Goal: Information Seeking & Learning: Learn about a topic

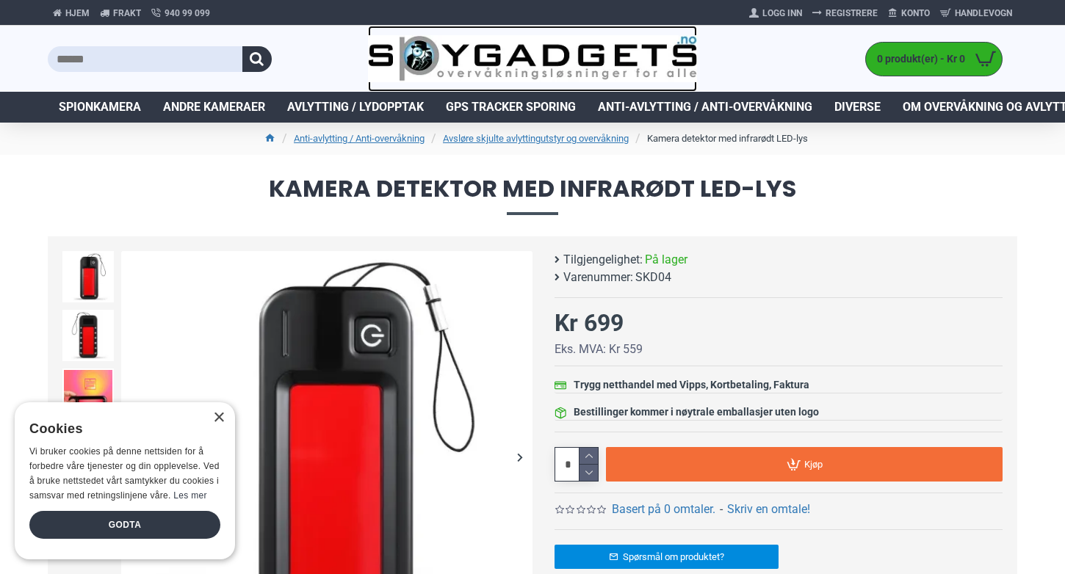
click at [559, 40] on img at bounding box center [533, 59] width 330 height 48
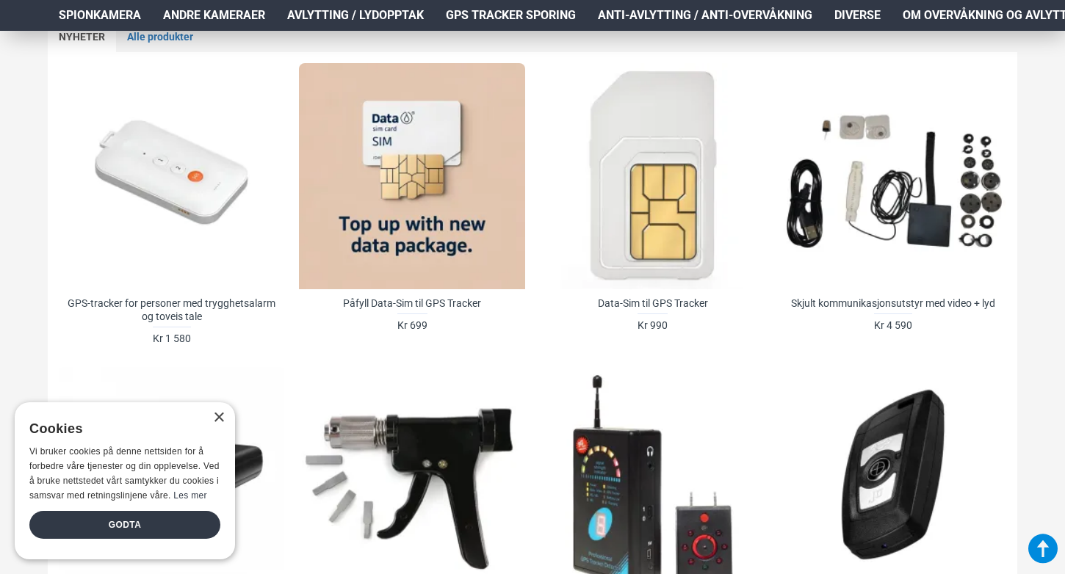
scroll to position [661, 0]
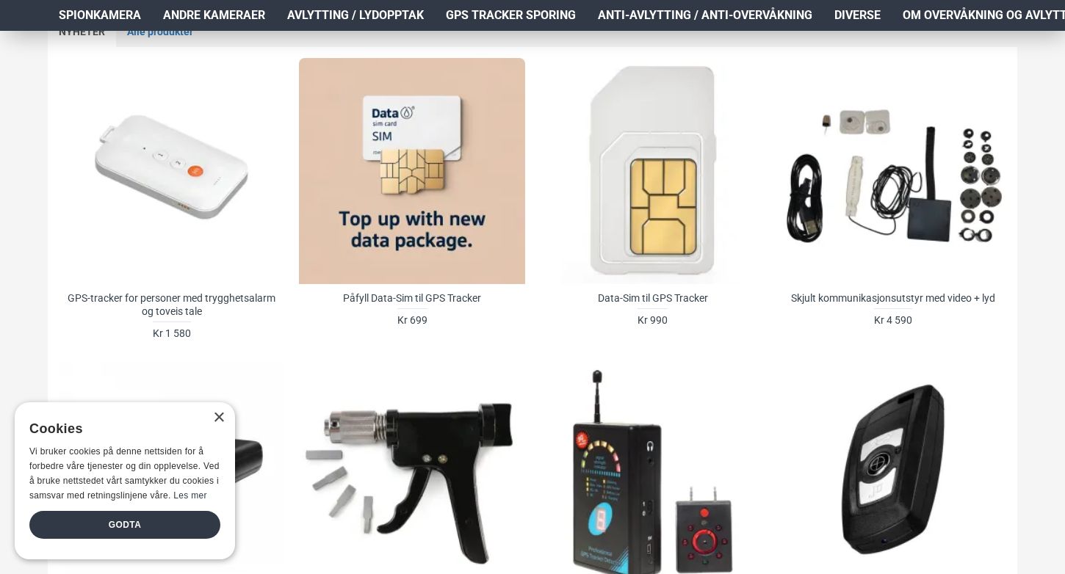
click at [37, 87] on div "NYHETER Alle produkter GPS-tracker for personer med trygghetsalarm og toveis ta…" at bounding box center [532, 489] width 1065 height 1018
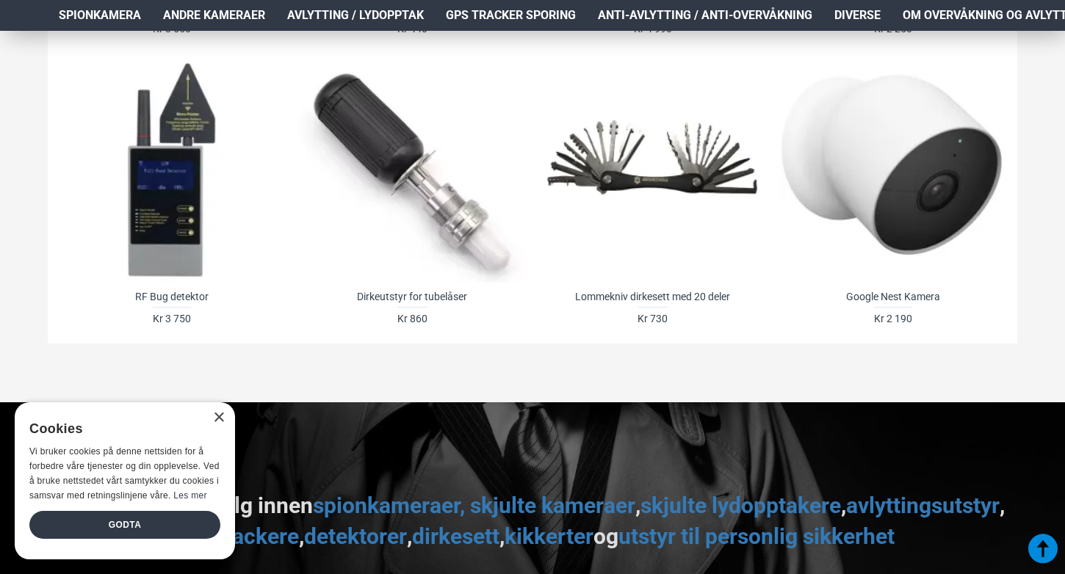
scroll to position [1261, 0]
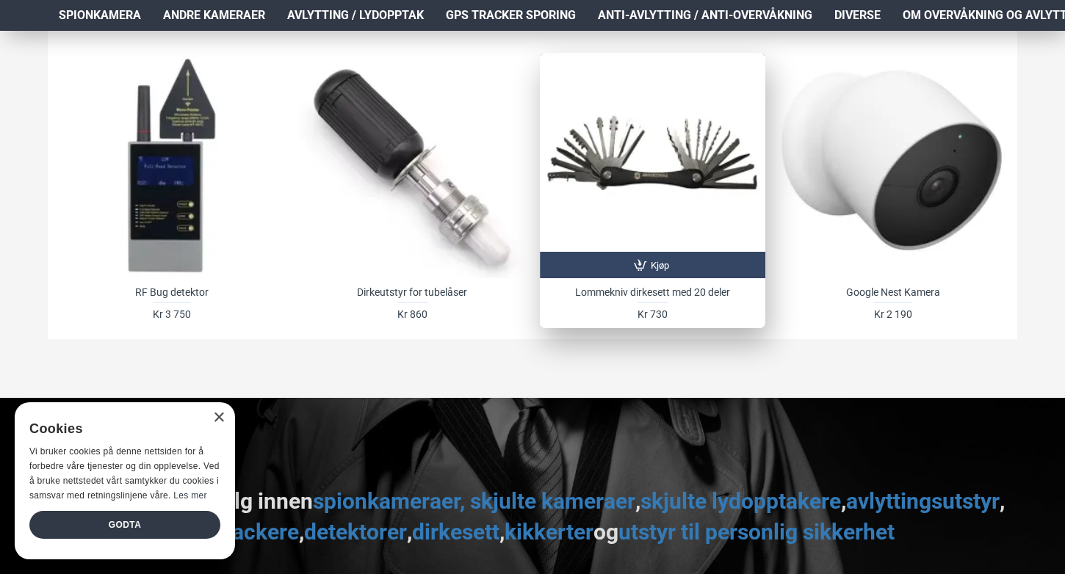
click at [650, 159] on div at bounding box center [652, 165] width 225 height 225
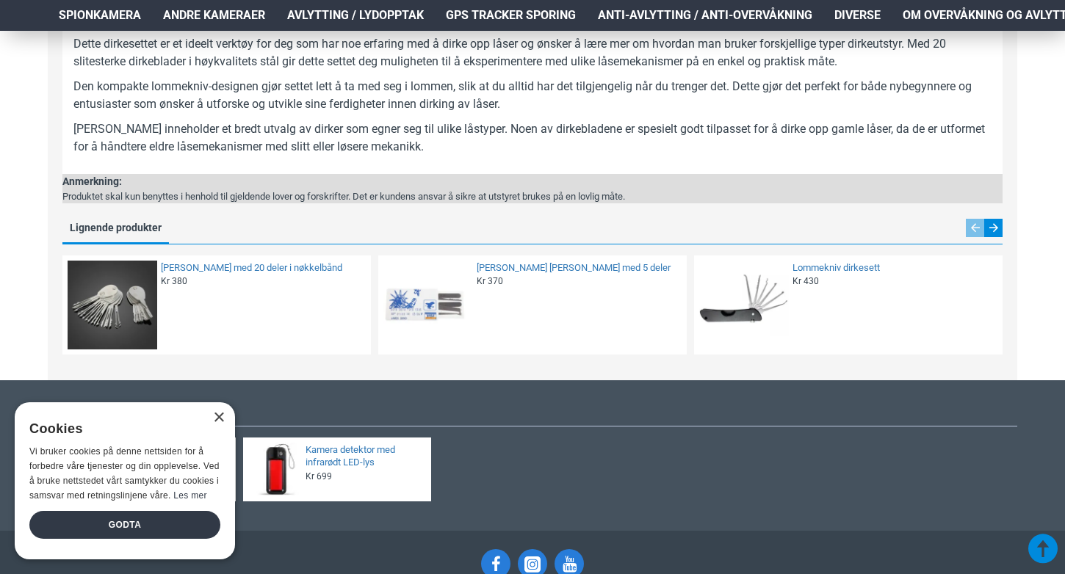
scroll to position [788, 0]
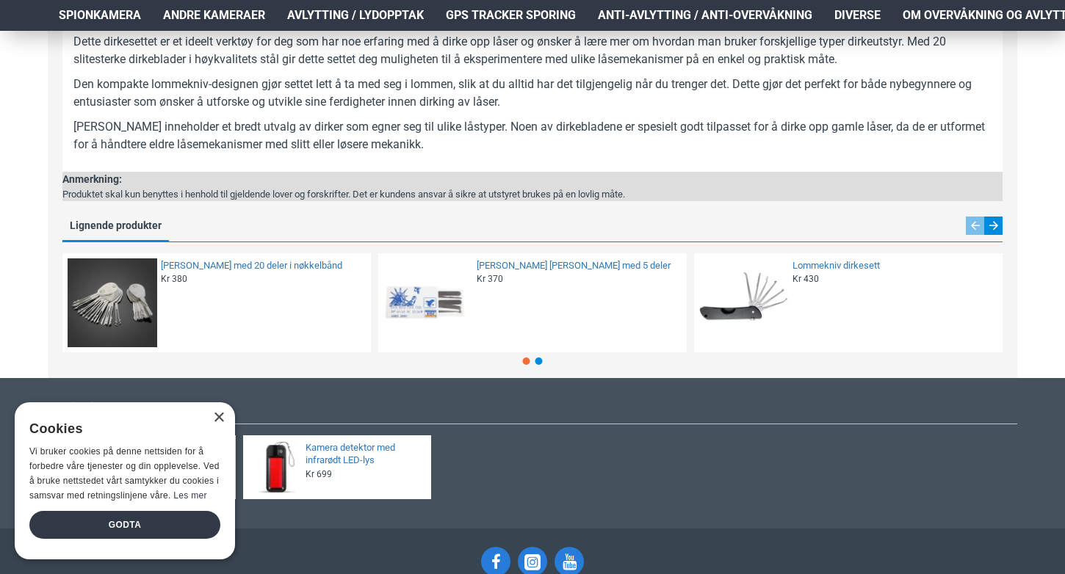
click at [134, 285] on img at bounding box center [113, 303] width 90 height 90
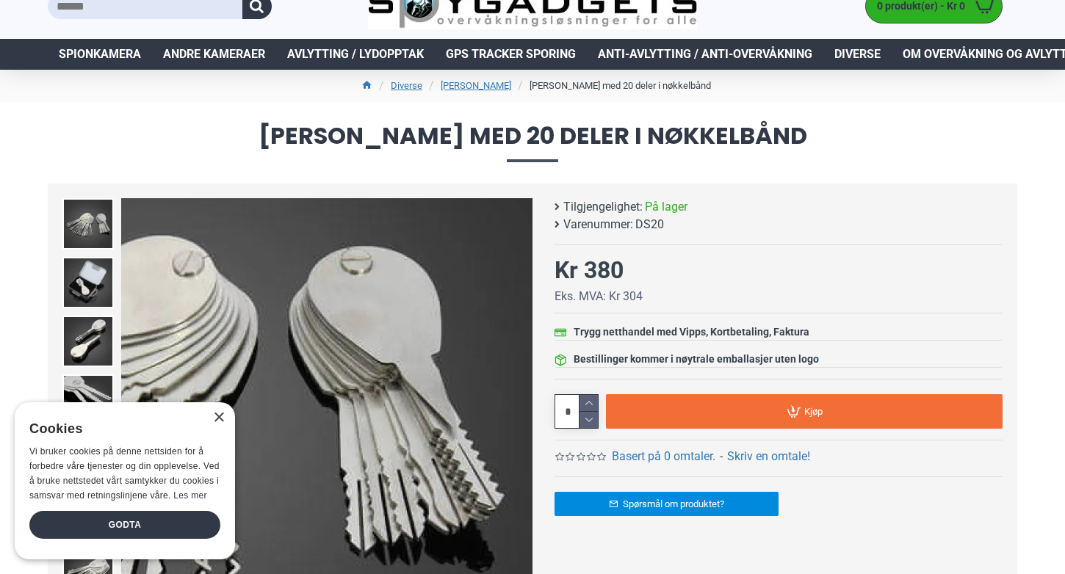
click at [524, 405] on div "Next slide" at bounding box center [520, 404] width 26 height 26
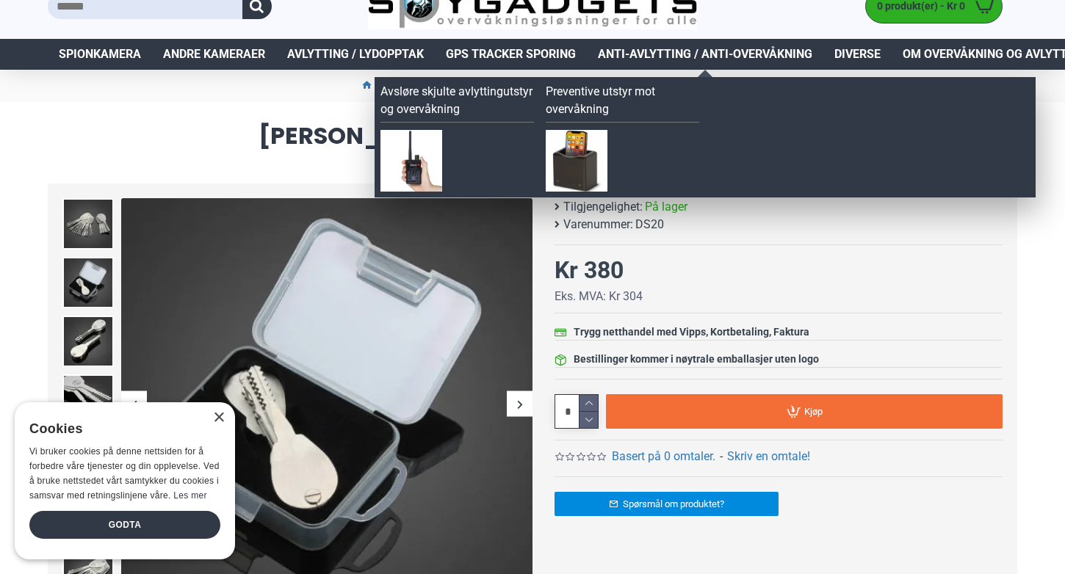
click at [710, 54] on span "Anti-avlytting / Anti-overvåkning" at bounding box center [705, 55] width 214 height 18
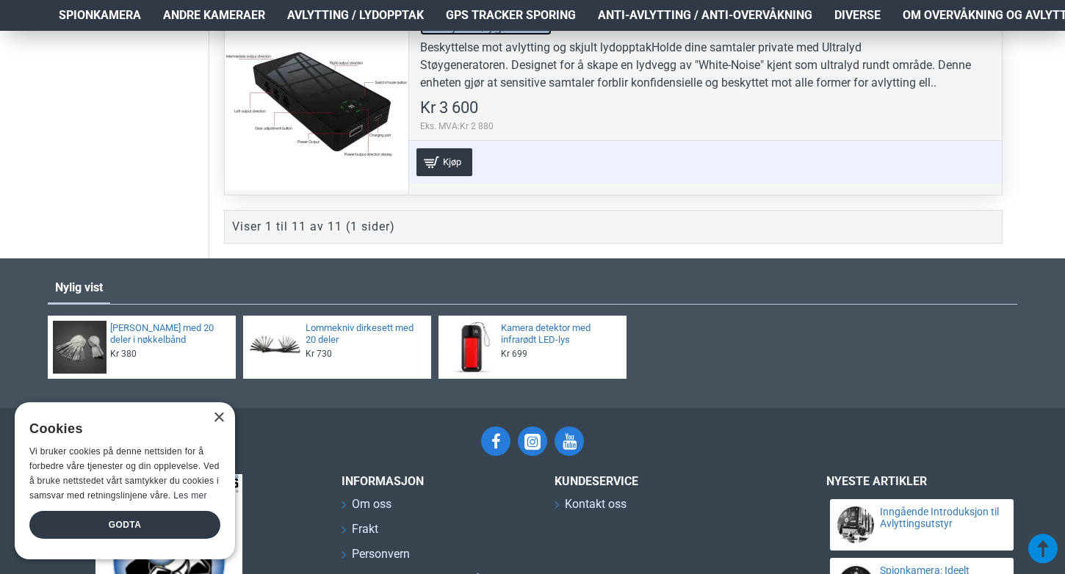
scroll to position [2444, 0]
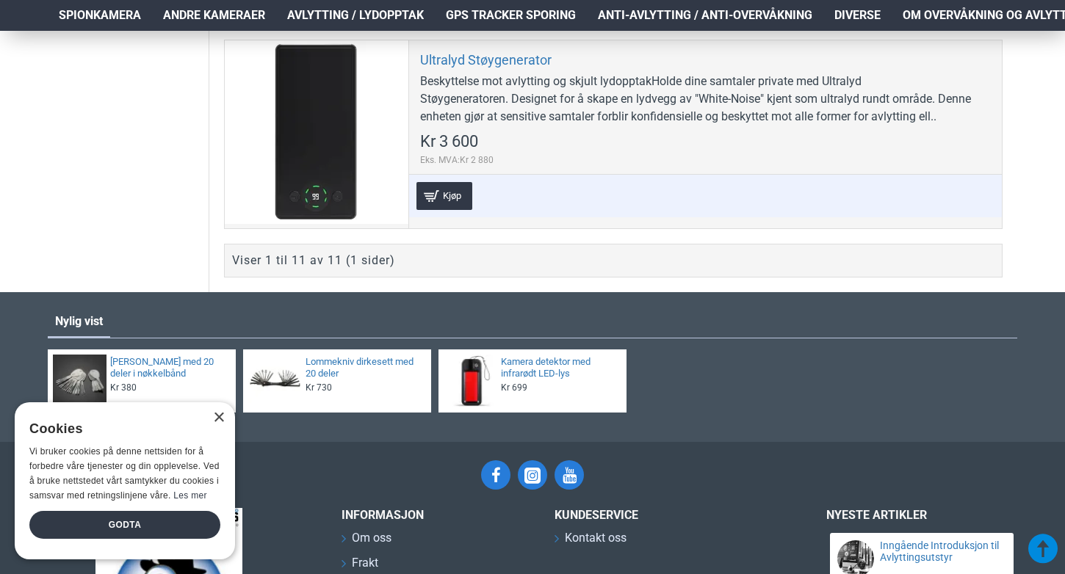
click at [316, 258] on div "Viser 1 til 11 av 11 (1 sider)" at bounding box center [313, 261] width 163 height 18
click at [490, 260] on div "Viser 1 til 11 av 11 (1 sider)" at bounding box center [613, 261] width 778 height 34
click at [829, 258] on div "Viser 1 til 11 av 11 (1 sider)" at bounding box center [613, 261] width 778 height 34
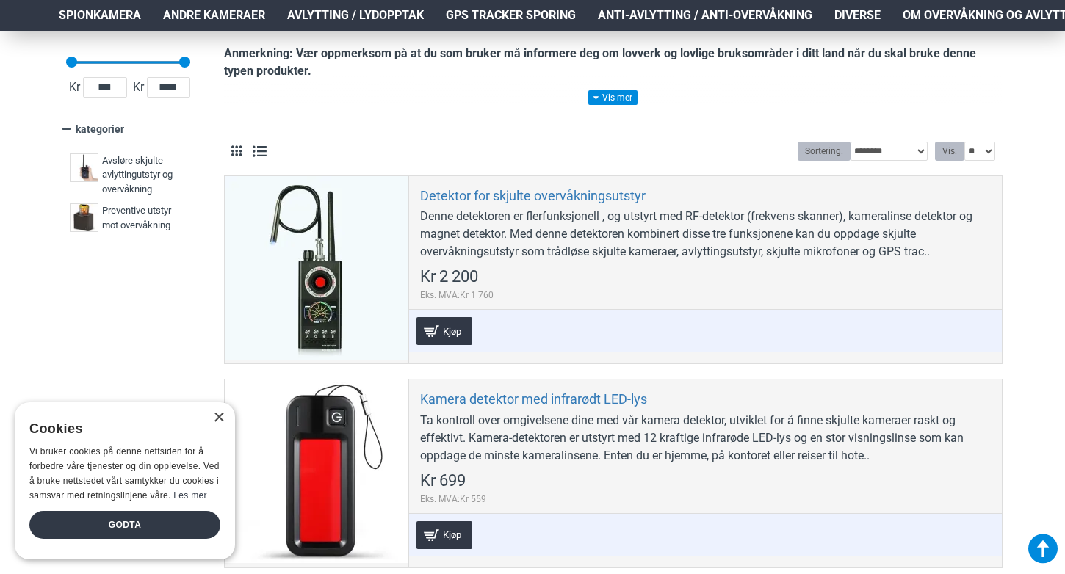
scroll to position [0, 0]
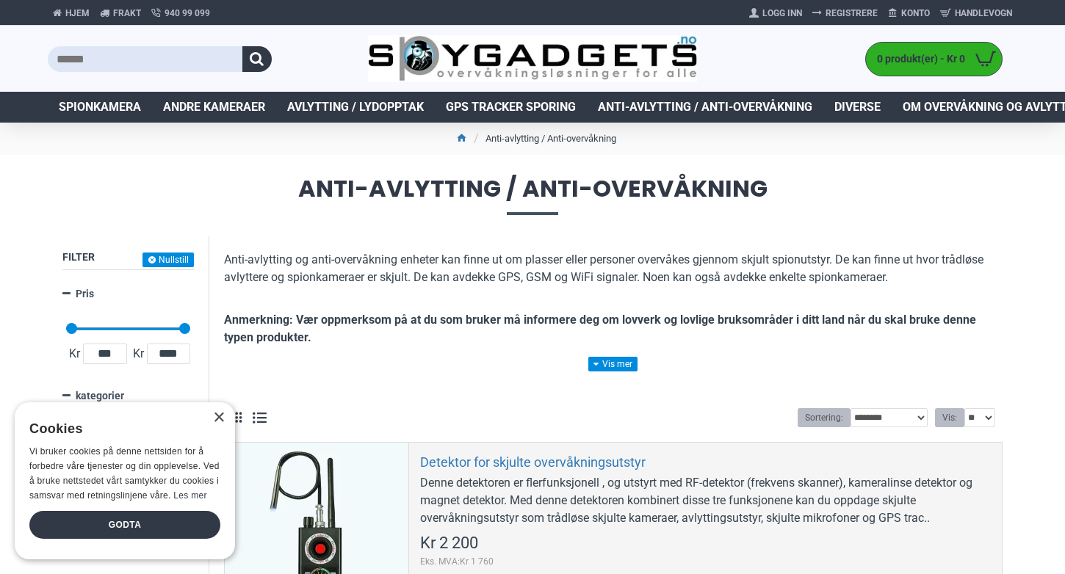
click at [626, 356] on p at bounding box center [613, 363] width 778 height 18
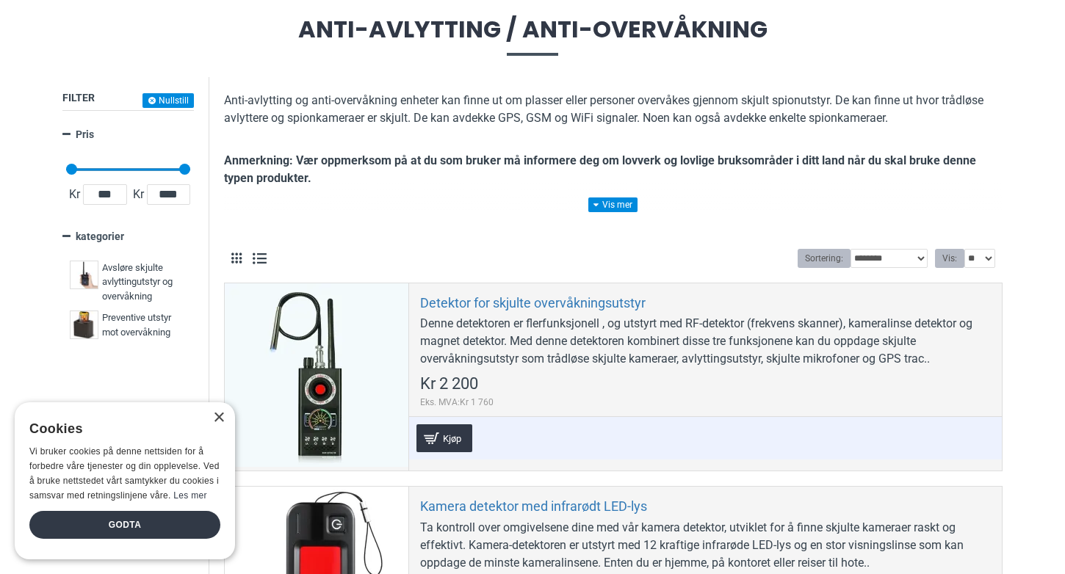
scroll to position [207, 0]
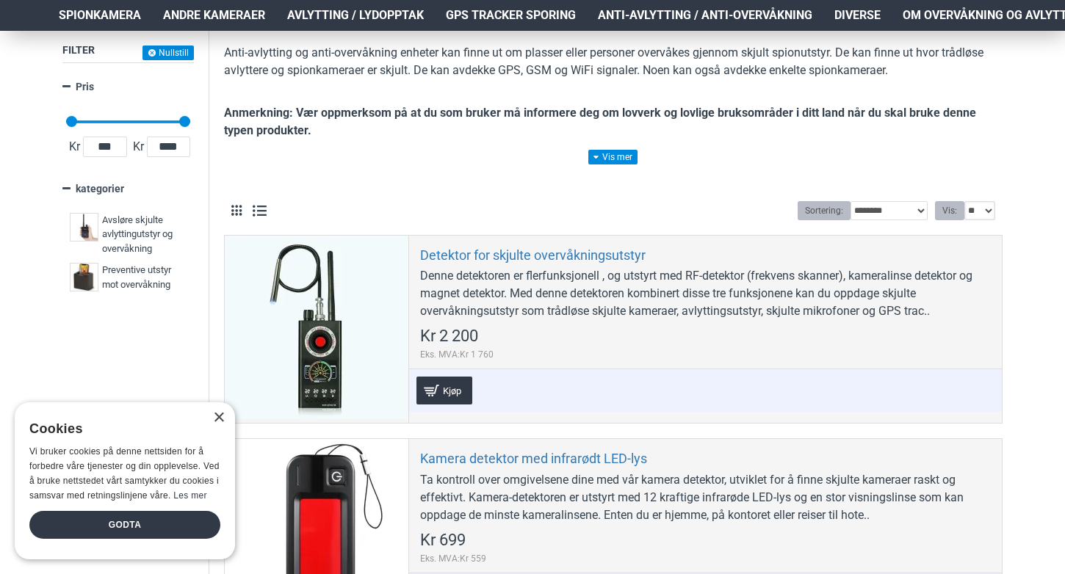
click at [974, 212] on select "** ** ** ***" at bounding box center [980, 210] width 32 height 19
select select "**********"
click at [964, 201] on select "** ** ** ***" at bounding box center [980, 210] width 32 height 19
click at [235, 206] on button at bounding box center [236, 210] width 10 height 15
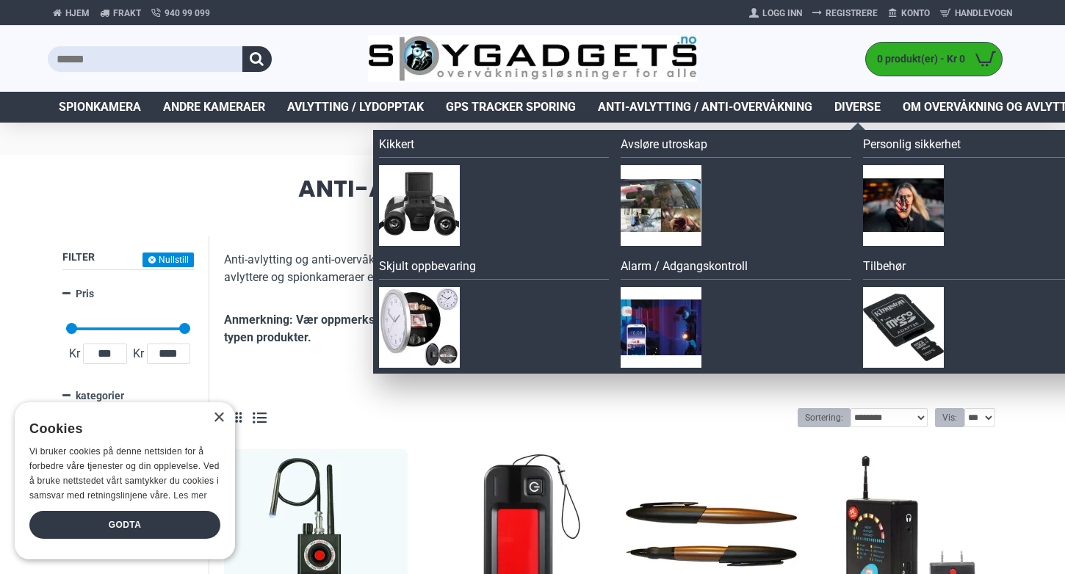
click at [855, 115] on span "Diverse" at bounding box center [857, 107] width 46 height 18
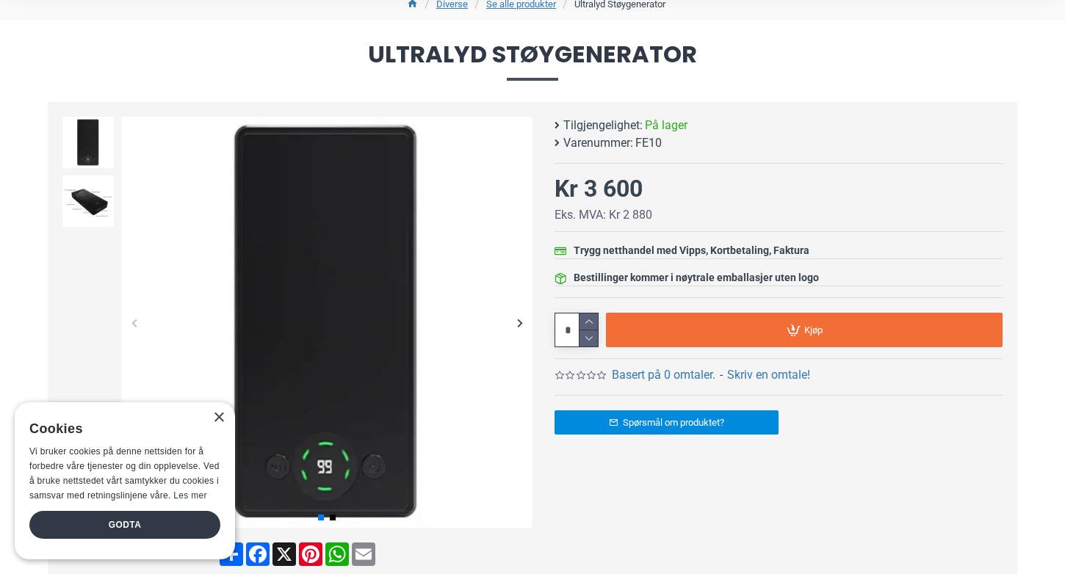
scroll to position [137, 0]
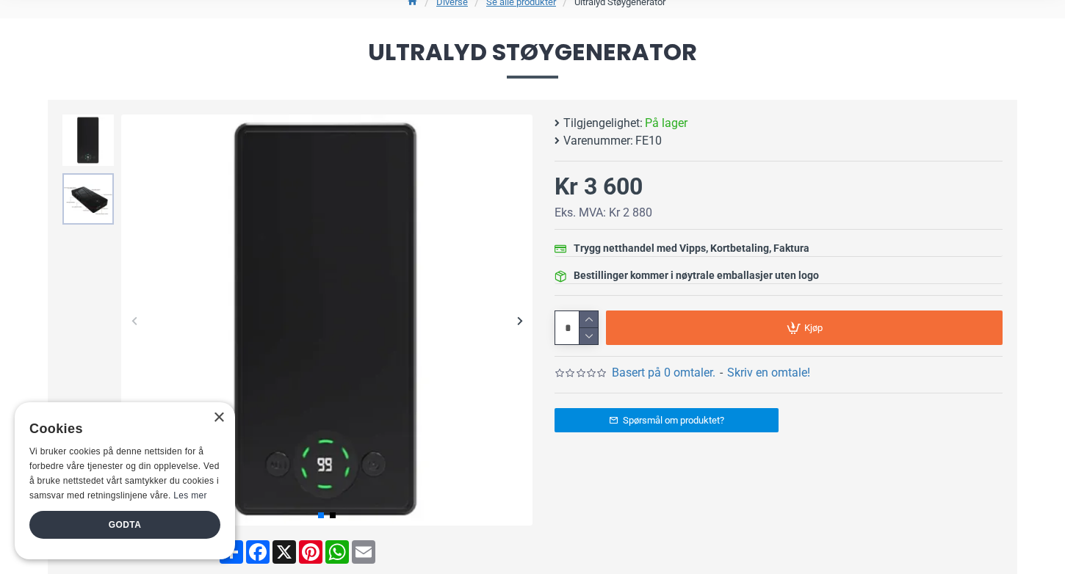
click at [90, 204] on img at bounding box center [87, 198] width 51 height 51
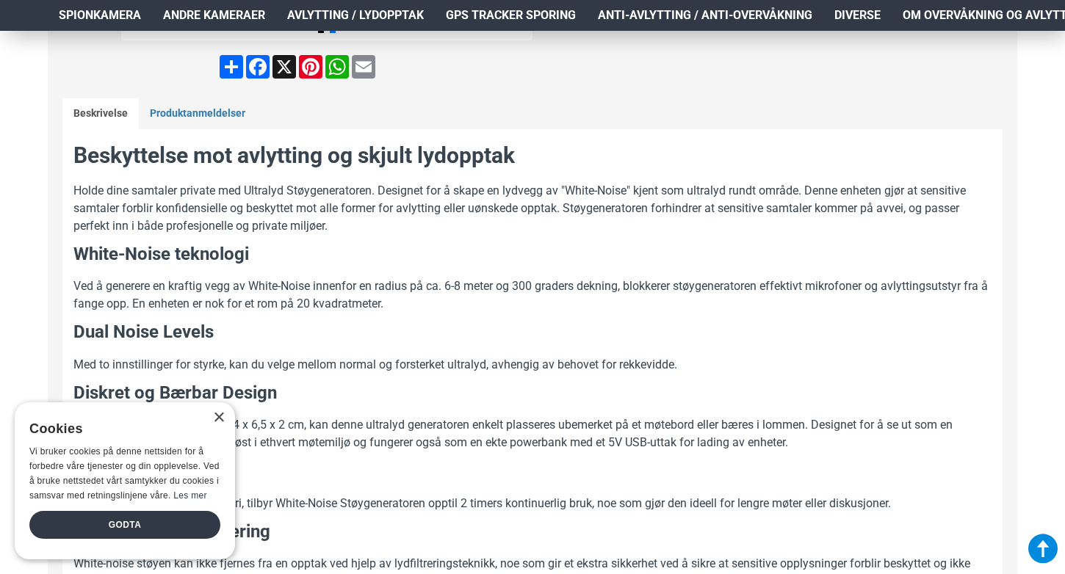
scroll to position [629, 0]
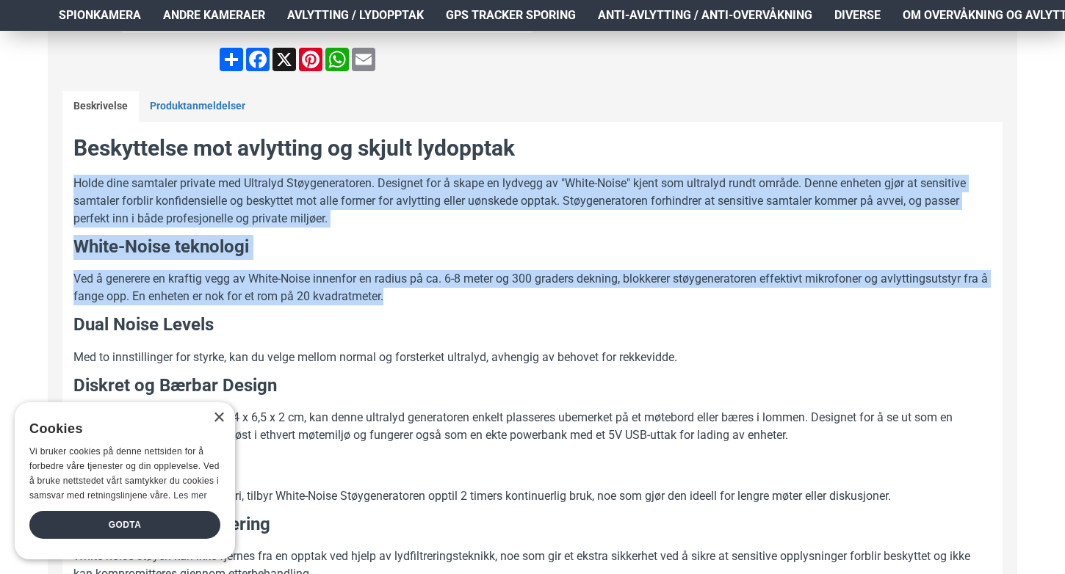
drag, startPoint x: 610, startPoint y: 300, endPoint x: 607, endPoint y: 139, distance: 160.8
click at [607, 139] on h2 "Beskyttelse mot avlytting og skjult lydopptak" at bounding box center [532, 148] width 918 height 31
drag, startPoint x: 607, startPoint y: 139, endPoint x: 597, endPoint y: 294, distance: 156.0
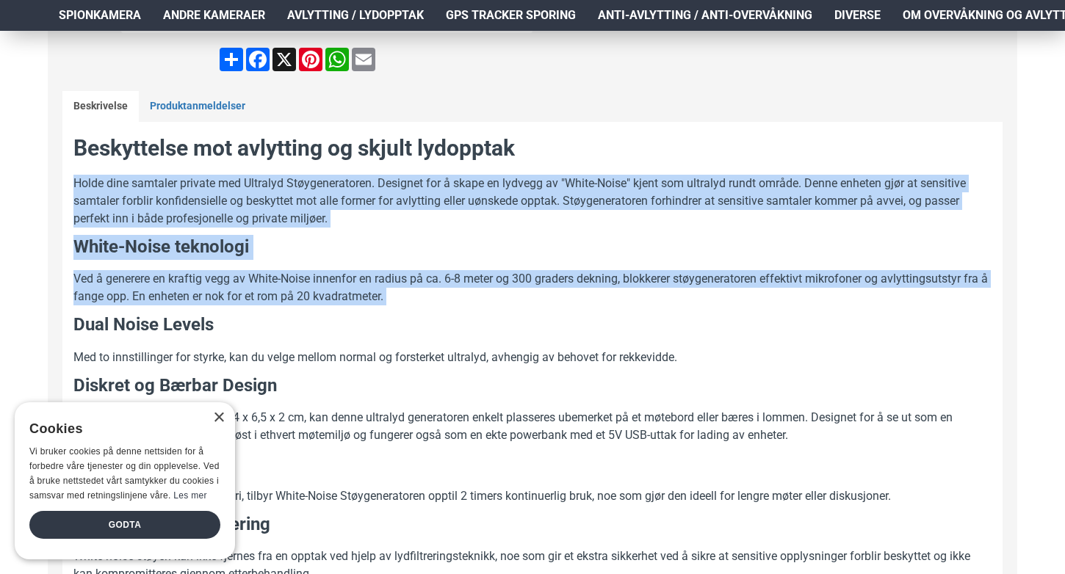
click at [597, 294] on p "Ved å generere en kraftig vegg av White-Noise innenfor en radius på ca. 6-8 met…" at bounding box center [532, 287] width 918 height 35
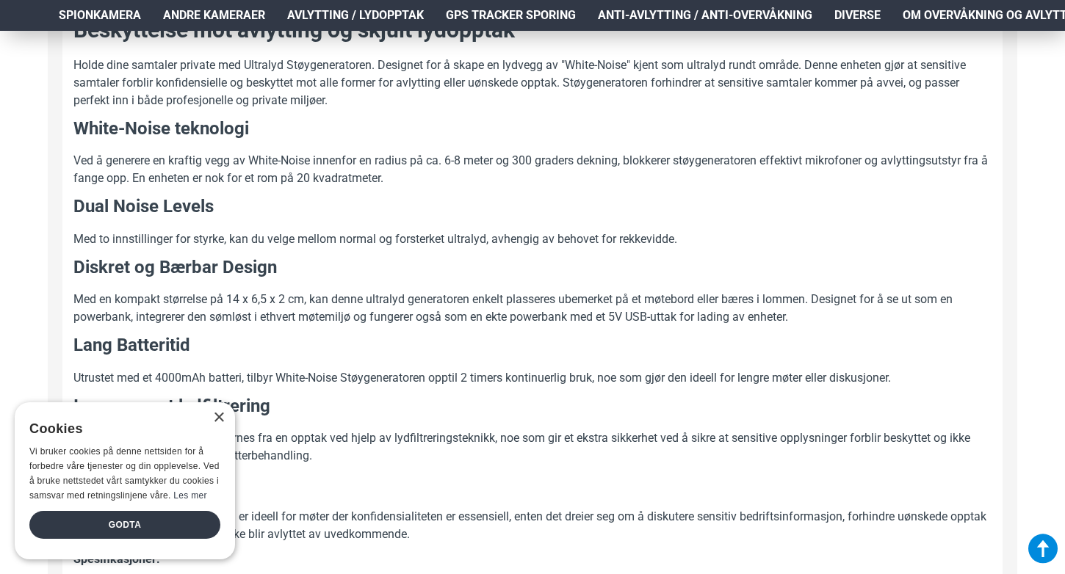
scroll to position [749, 0]
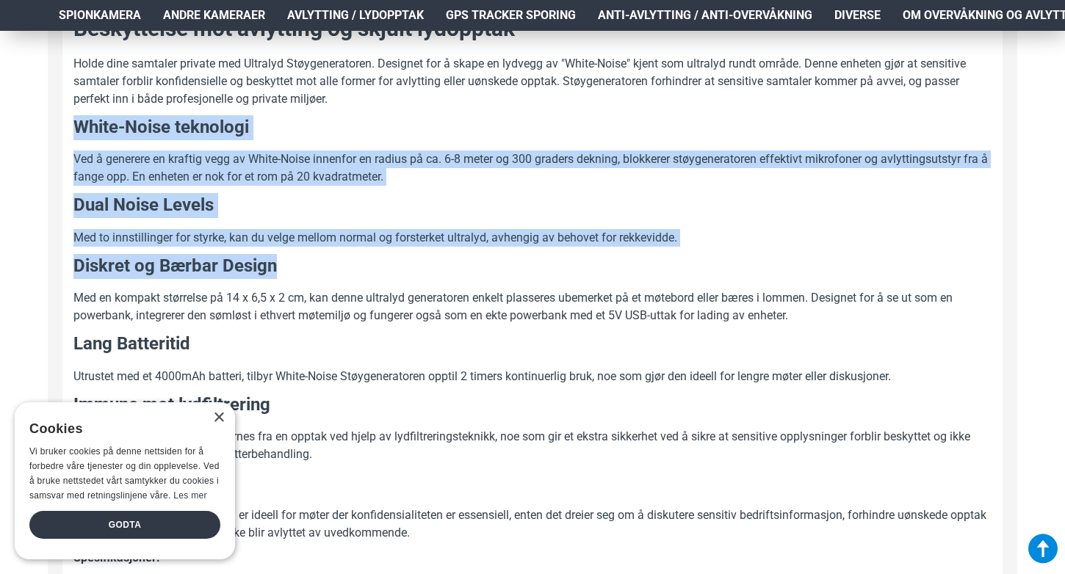
drag, startPoint x: 603, startPoint y: 254, endPoint x: 612, endPoint y: 114, distance: 140.5
click at [612, 114] on div "Beskyttelse mot avlytting og skjult lydopptak Holde dine samtaler private med U…" at bounding box center [532, 509] width 918 height 993
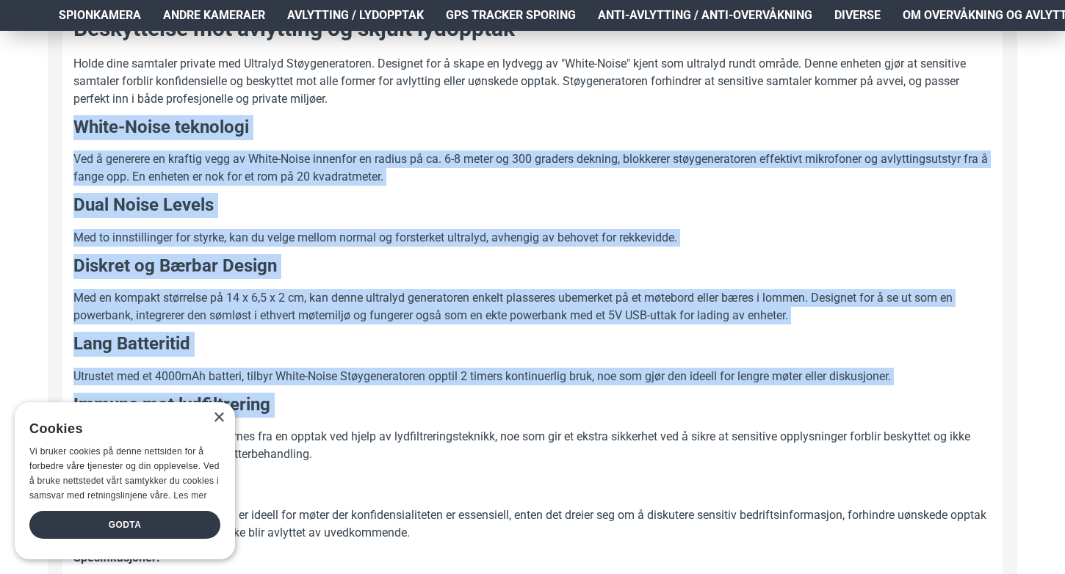
drag, startPoint x: 612, startPoint y: 114, endPoint x: 606, endPoint y: 410, distance: 296.7
click at [606, 410] on div "Beskyttelse mot avlytting og skjult lydopptak Holde dine samtaler private med U…" at bounding box center [532, 509] width 918 height 993
click at [606, 410] on h3 "Immune mot lydfiltrering" at bounding box center [532, 405] width 918 height 25
drag, startPoint x: 606, startPoint y: 410, endPoint x: 637, endPoint y: 139, distance: 273.4
click at [637, 139] on div "Beskyttelse mot avlytting og skjult lydopptak Holde dine samtaler private med U…" at bounding box center [532, 509] width 918 height 993
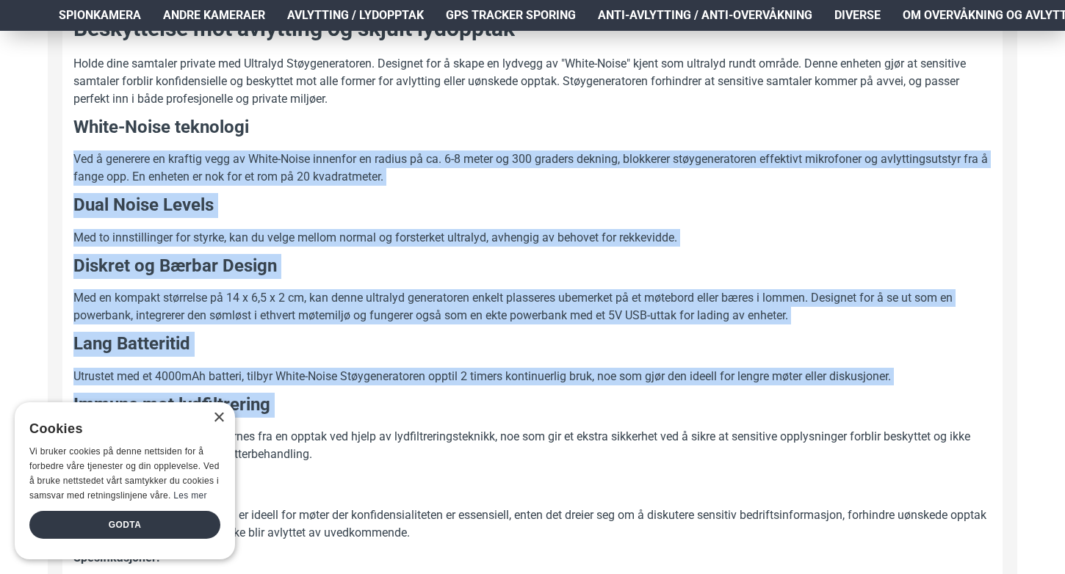
click at [637, 136] on h3 "White-Noise teknologi" at bounding box center [532, 127] width 918 height 25
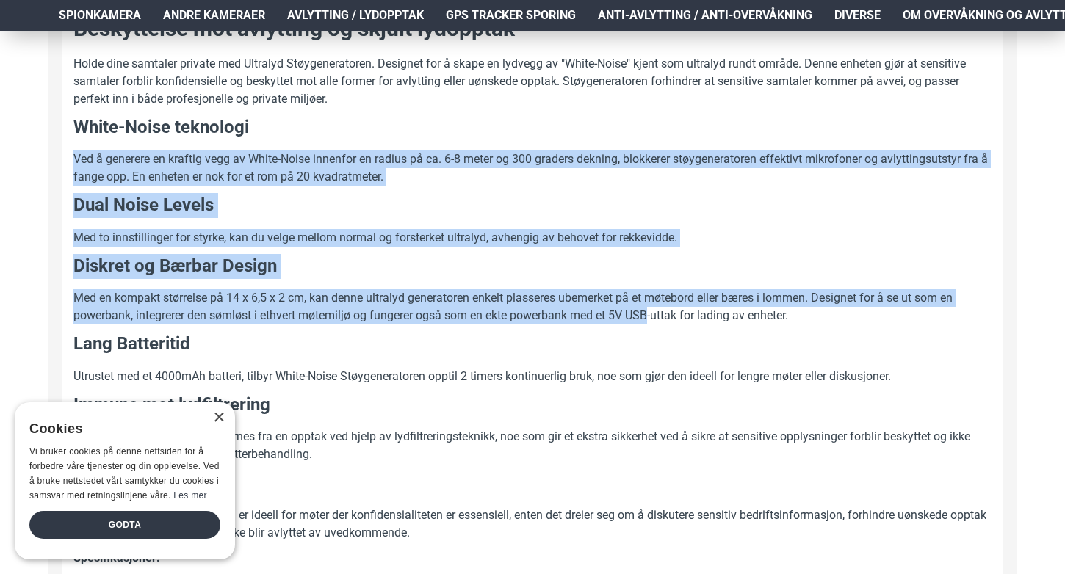
drag, startPoint x: 637, startPoint y: 136, endPoint x: 637, endPoint y: 320, distance: 184.3
click at [637, 320] on div "Beskyttelse mot avlytting og skjult lydopptak Holde dine samtaler private med U…" at bounding box center [532, 509] width 918 height 993
click at [637, 320] on p "Med en kompakt størrelse på 14 x 6,5 x 2 cm, kan denne ultralyd generatoren enk…" at bounding box center [532, 306] width 918 height 35
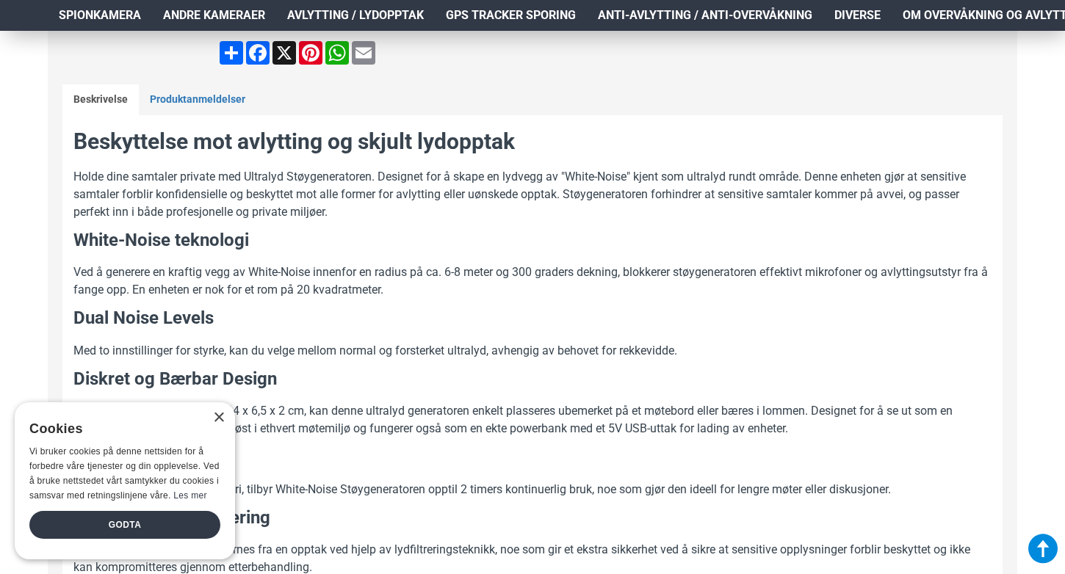
scroll to position [0, 0]
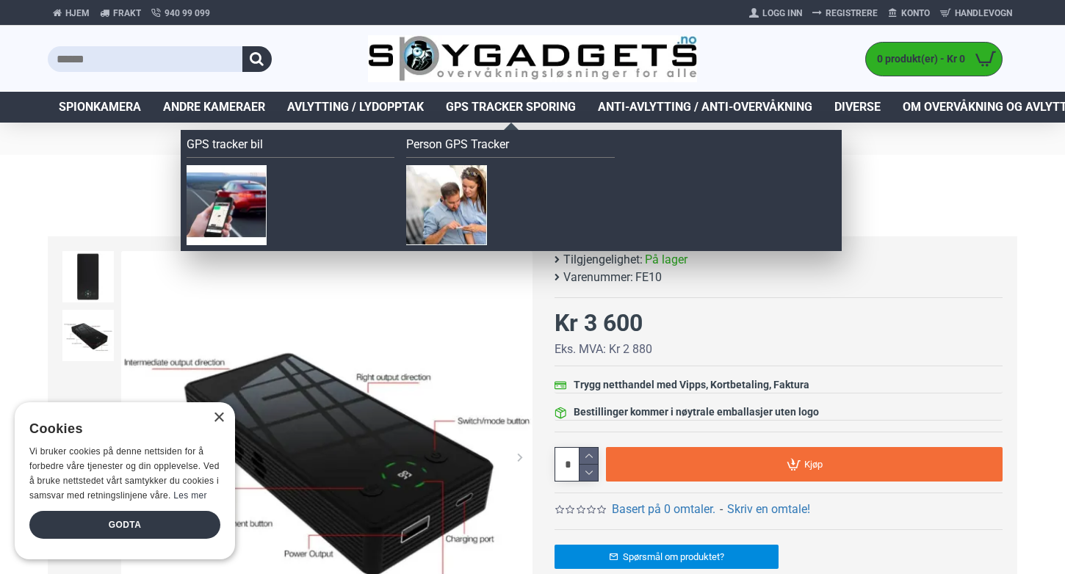
click at [555, 112] on span "GPS Tracker Sporing" at bounding box center [511, 107] width 130 height 18
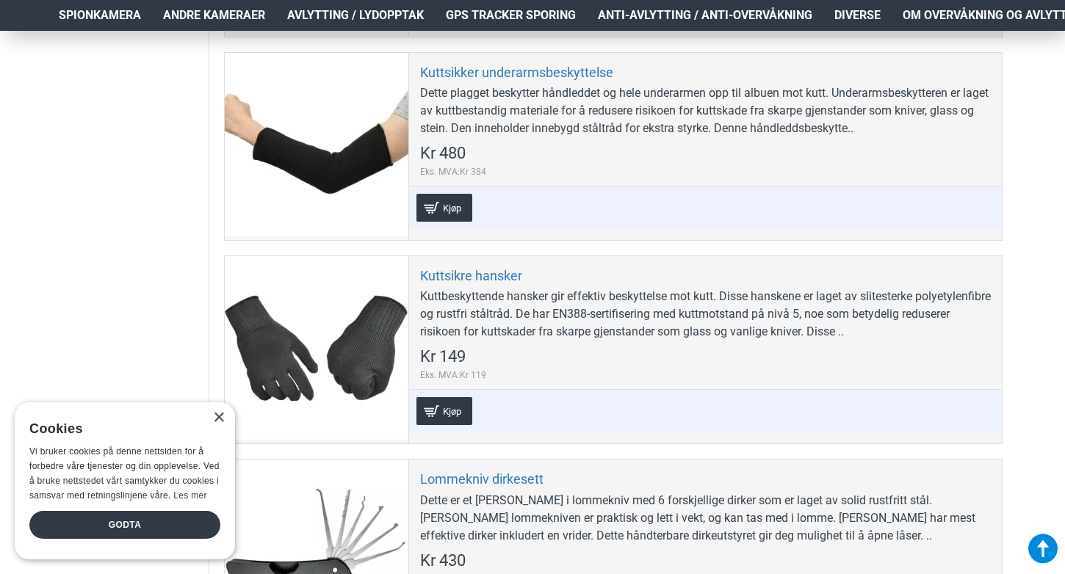
scroll to position [3511, 0]
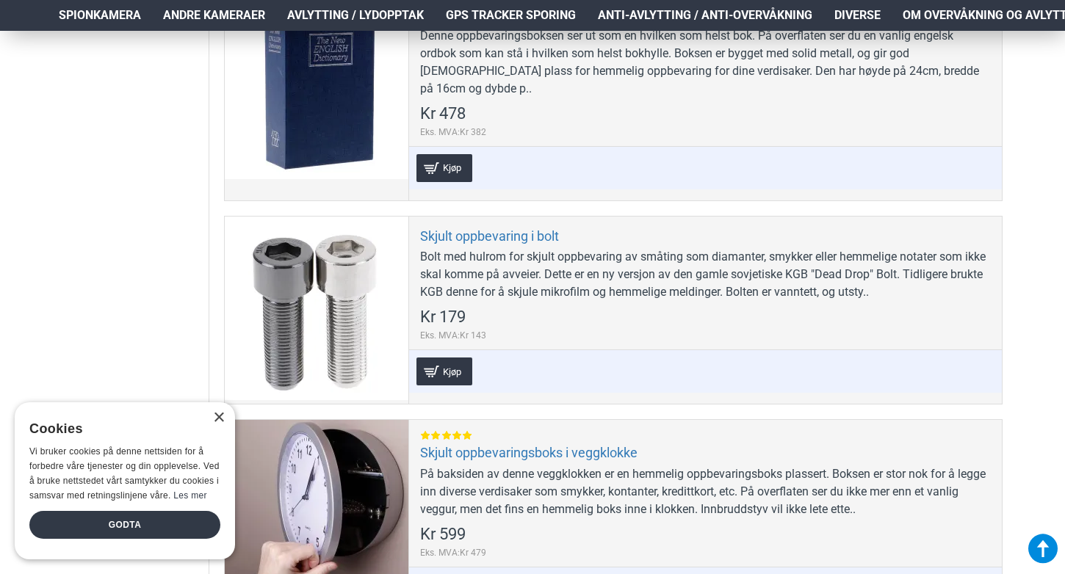
scroll to position [6950, 0]
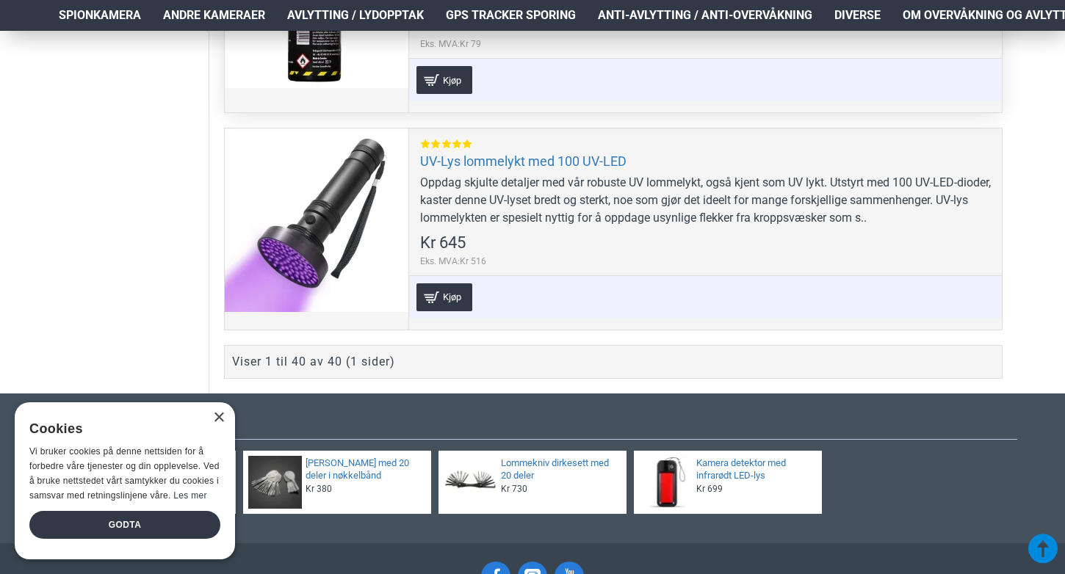
scroll to position [8444, 0]
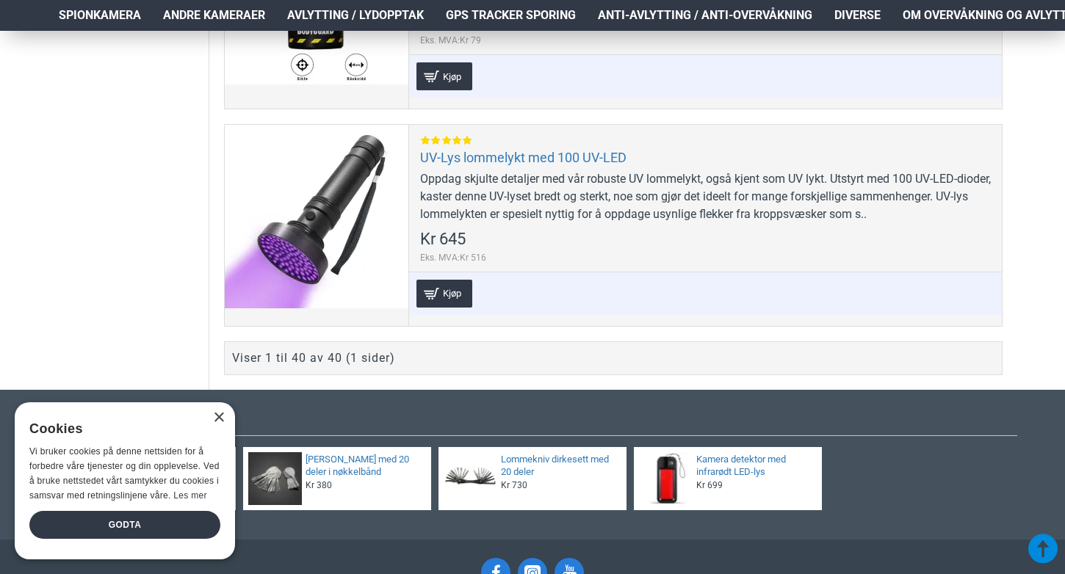
click at [380, 349] on div "Viser 1 til 40 av 40 (1 sider)" at bounding box center [313, 358] width 163 height 18
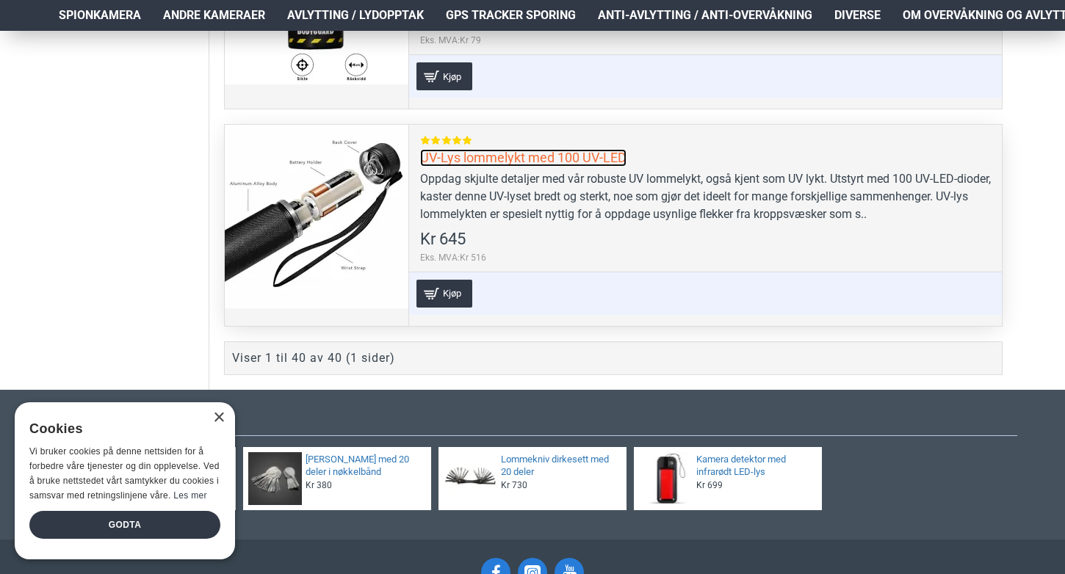
click at [558, 149] on link "UV-Lys lommelykt med 100 UV-LED" at bounding box center [523, 157] width 206 height 17
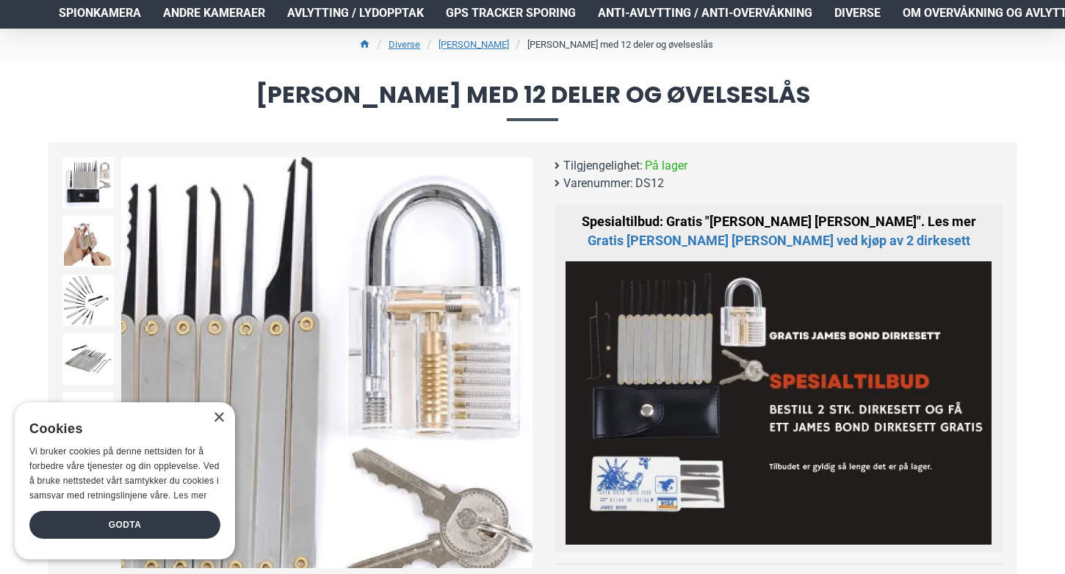
scroll to position [149, 0]
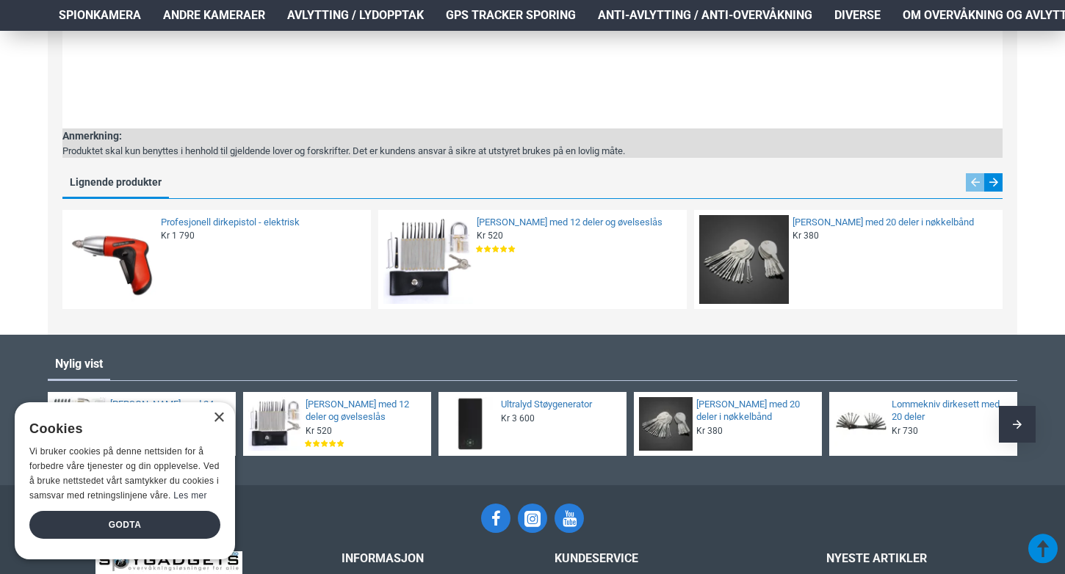
scroll to position [1104, 0]
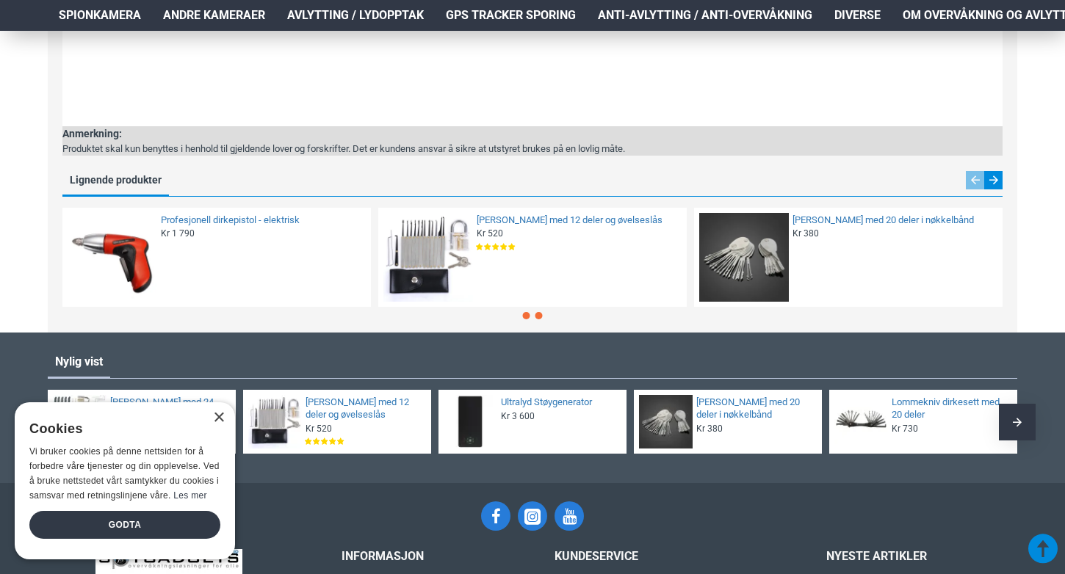
click at [537, 316] on span "Go to slide 2" at bounding box center [538, 315] width 7 height 7
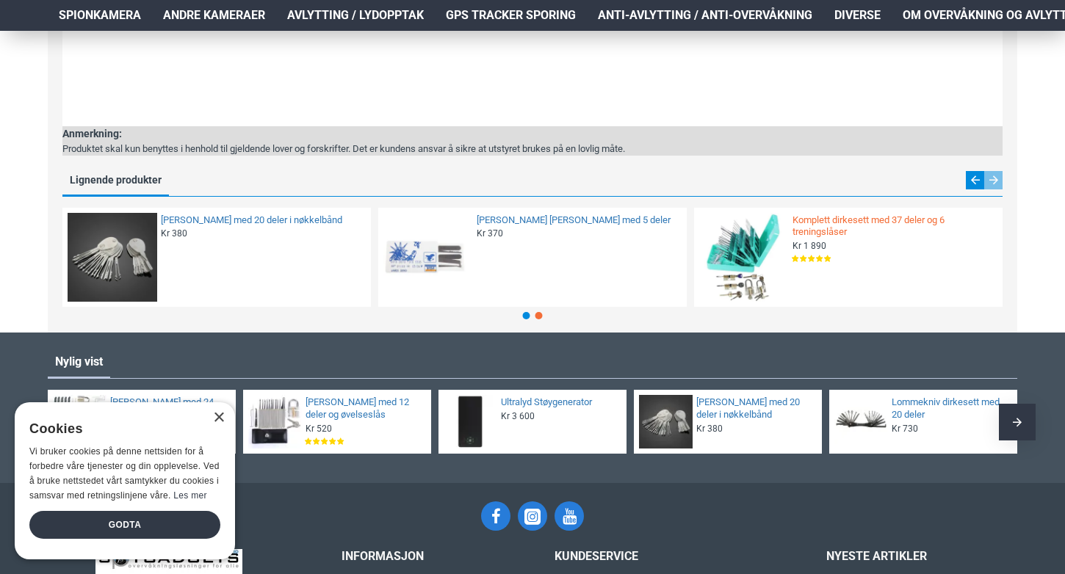
click at [809, 226] on link "Komplett dirkesett med 37 deler og 6 treningslåser" at bounding box center [892, 226] width 201 height 25
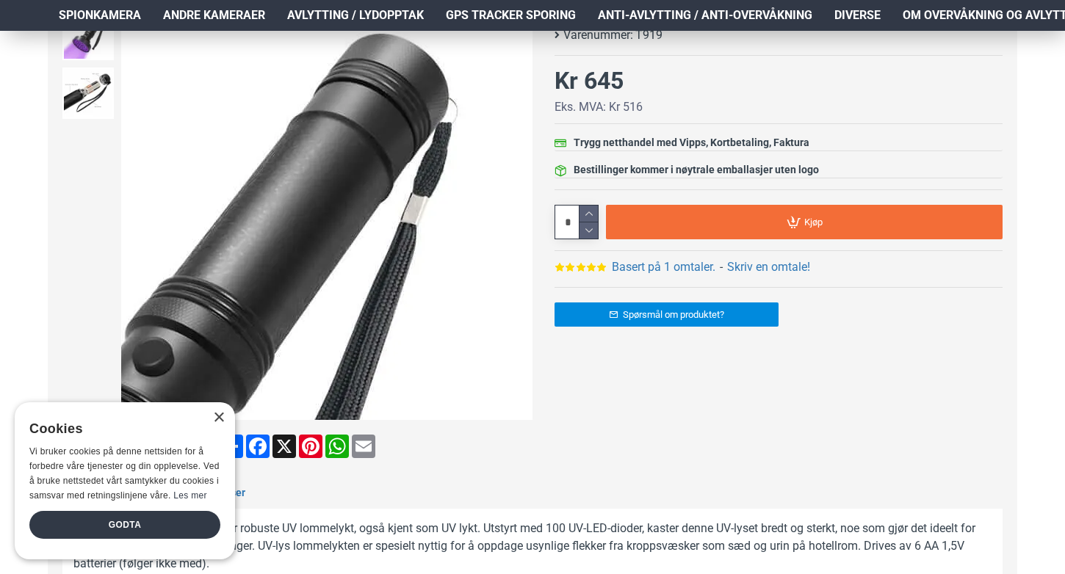
scroll to position [251, 0]
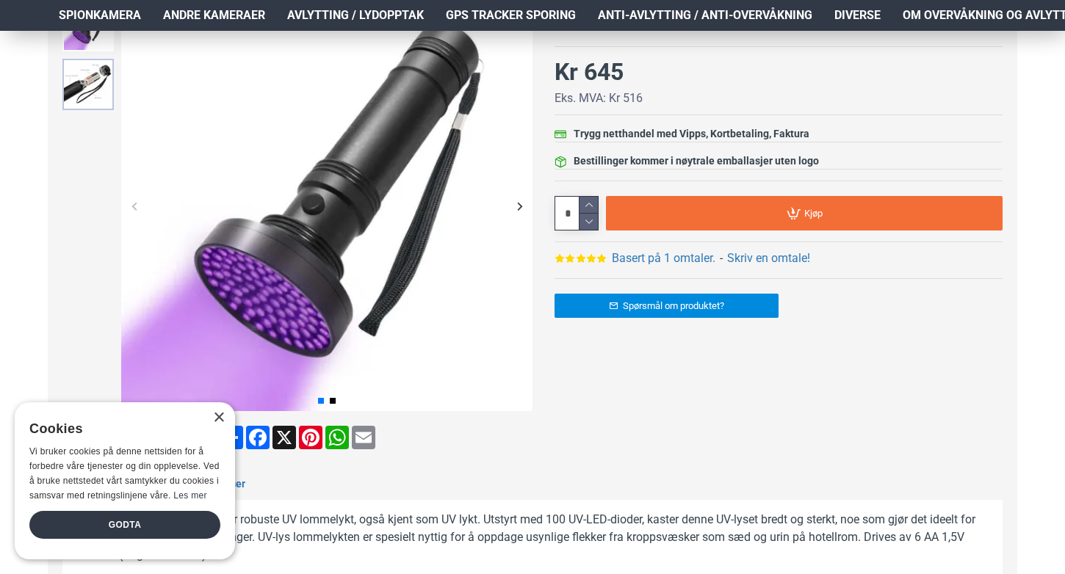
click at [91, 98] on img at bounding box center [87, 84] width 51 height 51
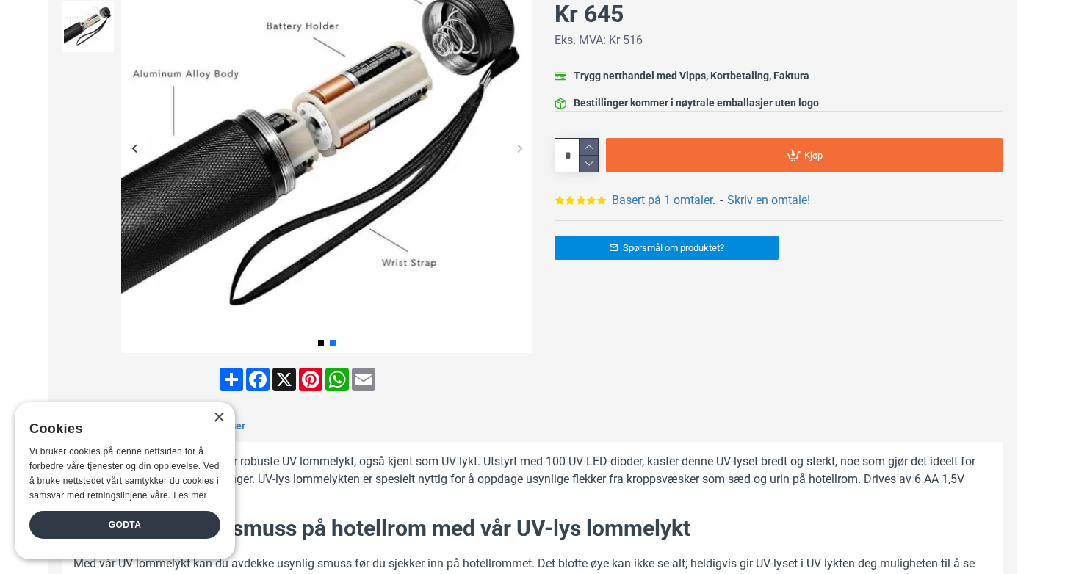
scroll to position [0, 0]
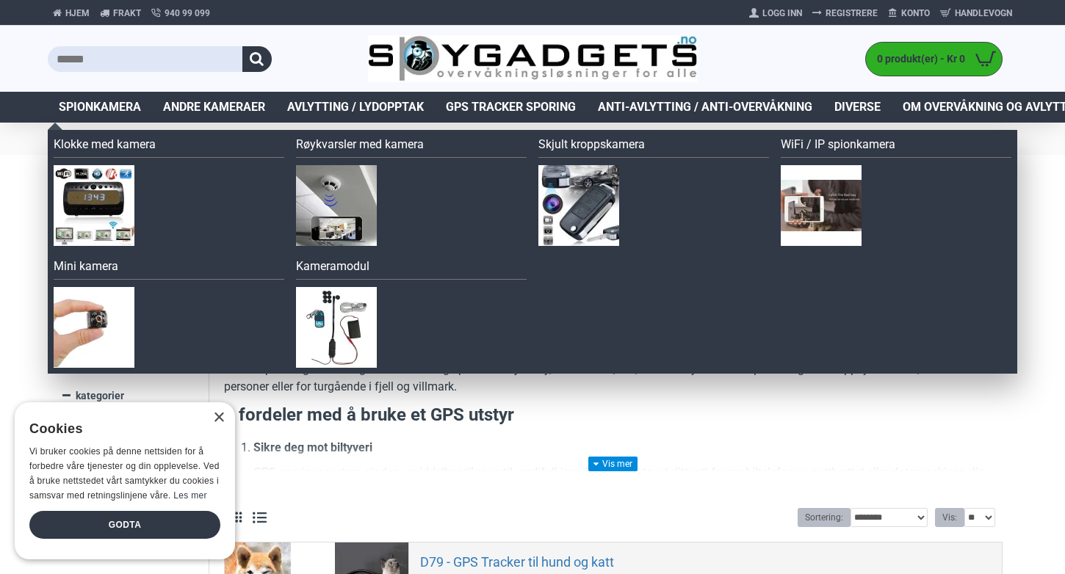
click at [67, 103] on span "Spionkamera" at bounding box center [100, 107] width 82 height 18
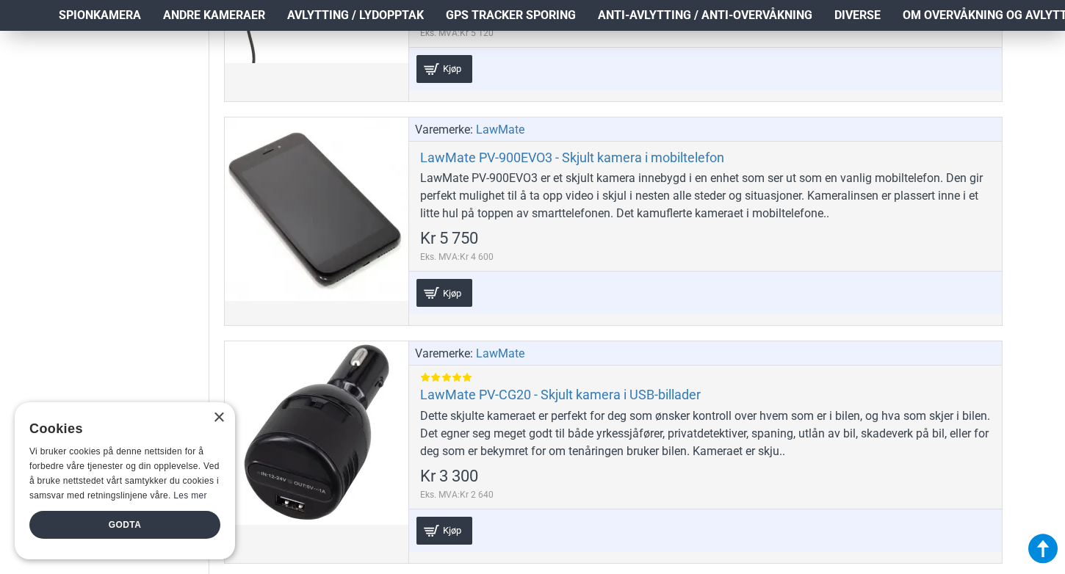
scroll to position [3265, 0]
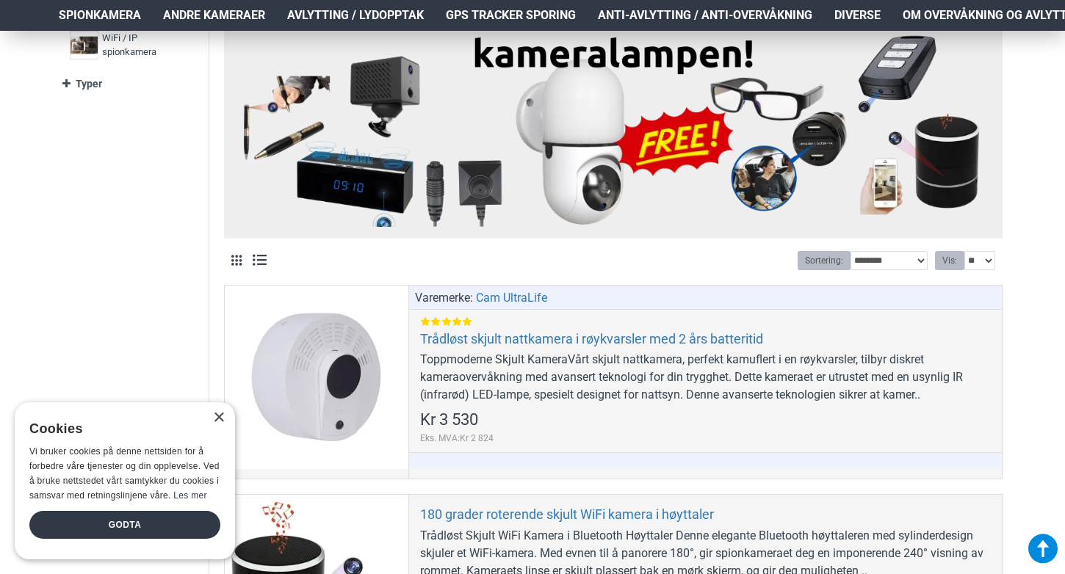
scroll to position [0, 0]
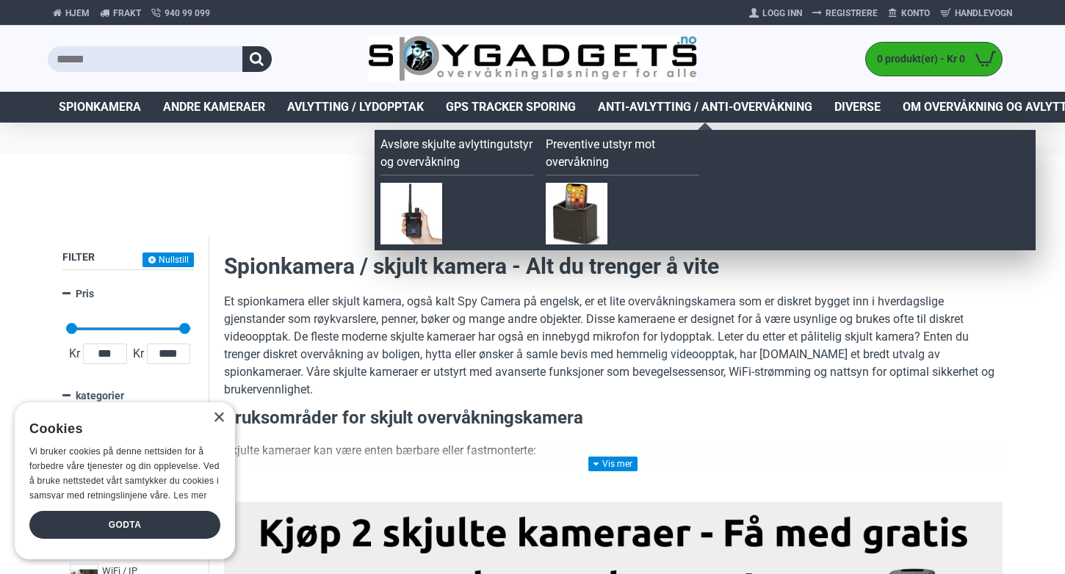
click at [633, 109] on span "Anti-avlytting / Anti-overvåkning" at bounding box center [705, 107] width 214 height 18
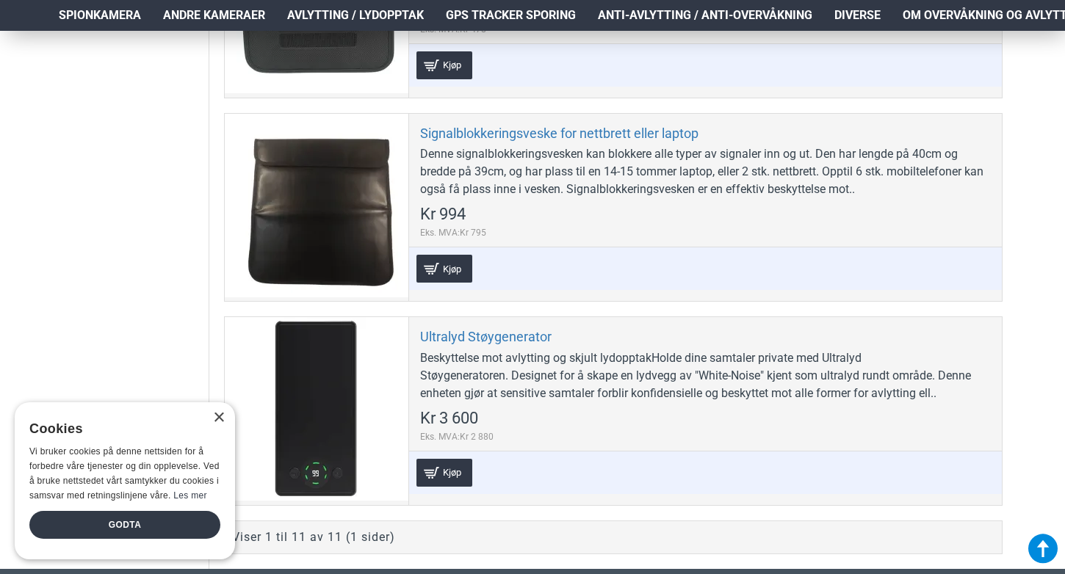
scroll to position [2198, 0]
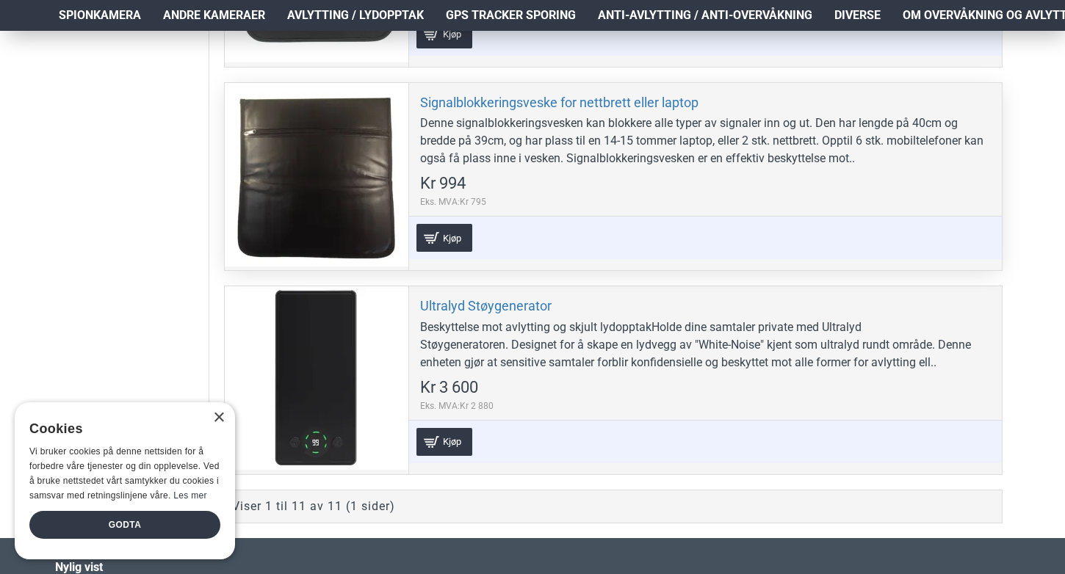
click at [337, 143] on div at bounding box center [317, 175] width 184 height 184
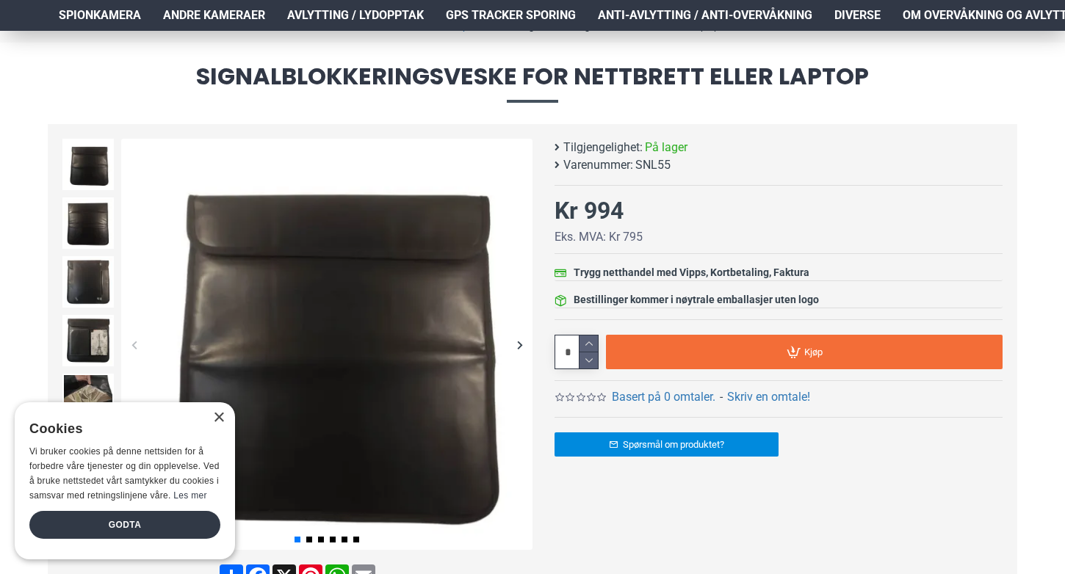
scroll to position [218, 0]
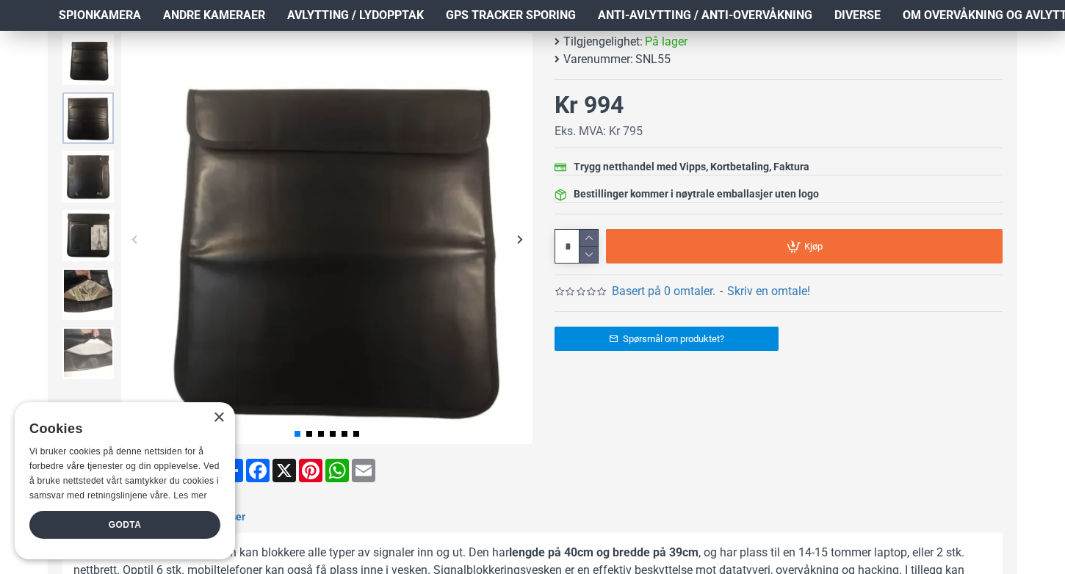
click at [105, 132] on img at bounding box center [87, 118] width 51 height 51
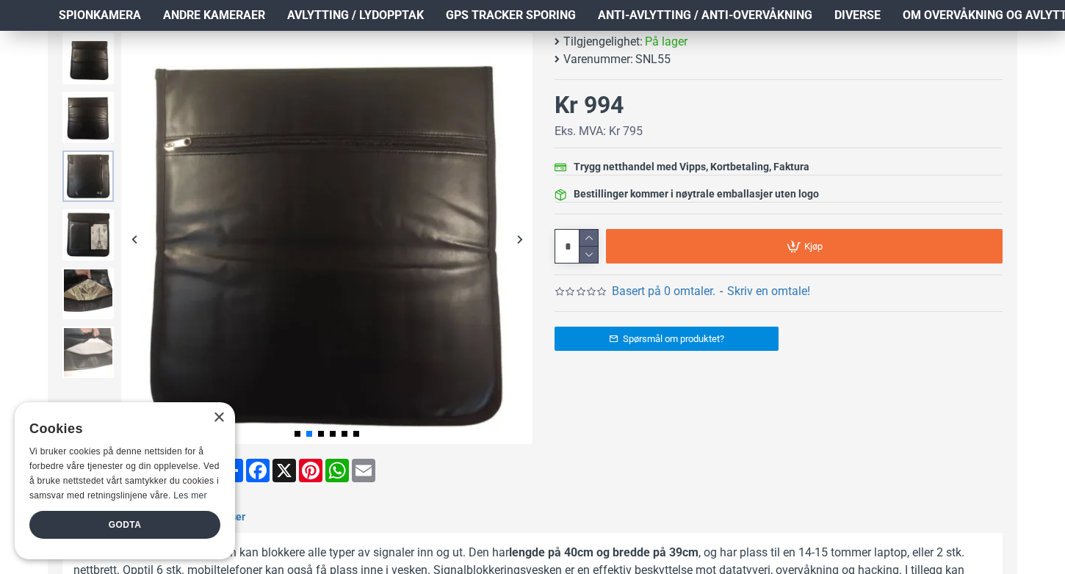
click at [93, 180] on img at bounding box center [87, 176] width 51 height 51
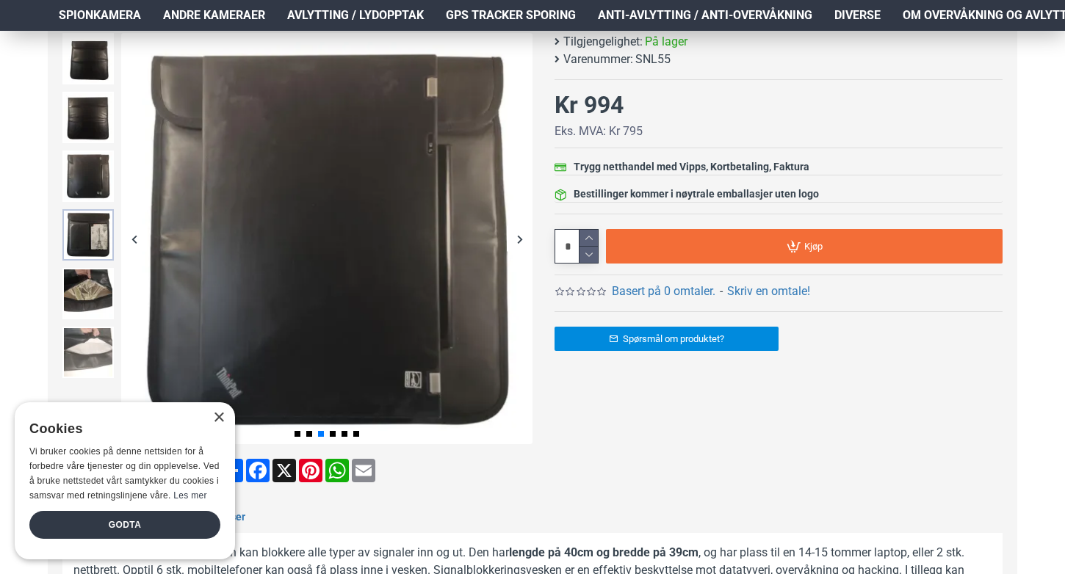
click at [93, 222] on img at bounding box center [87, 234] width 51 height 51
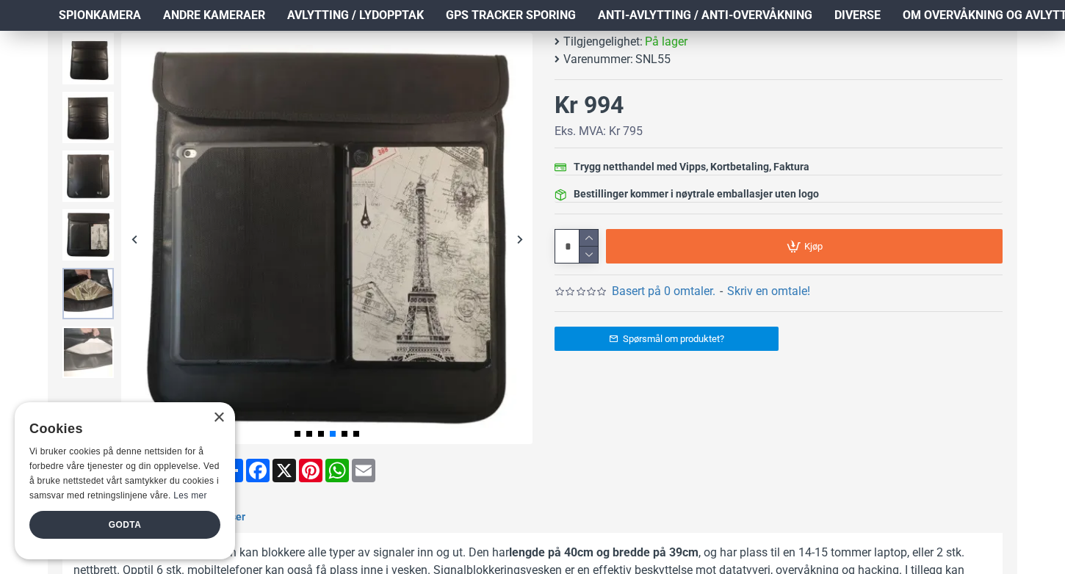
click at [81, 273] on img at bounding box center [87, 293] width 51 height 51
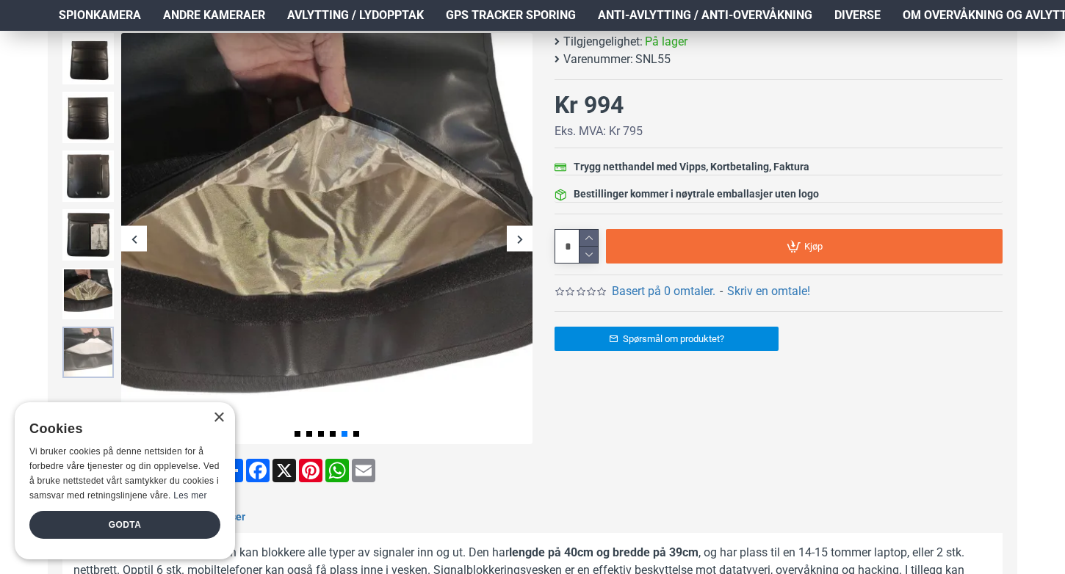
click at [92, 344] on img at bounding box center [87, 352] width 51 height 51
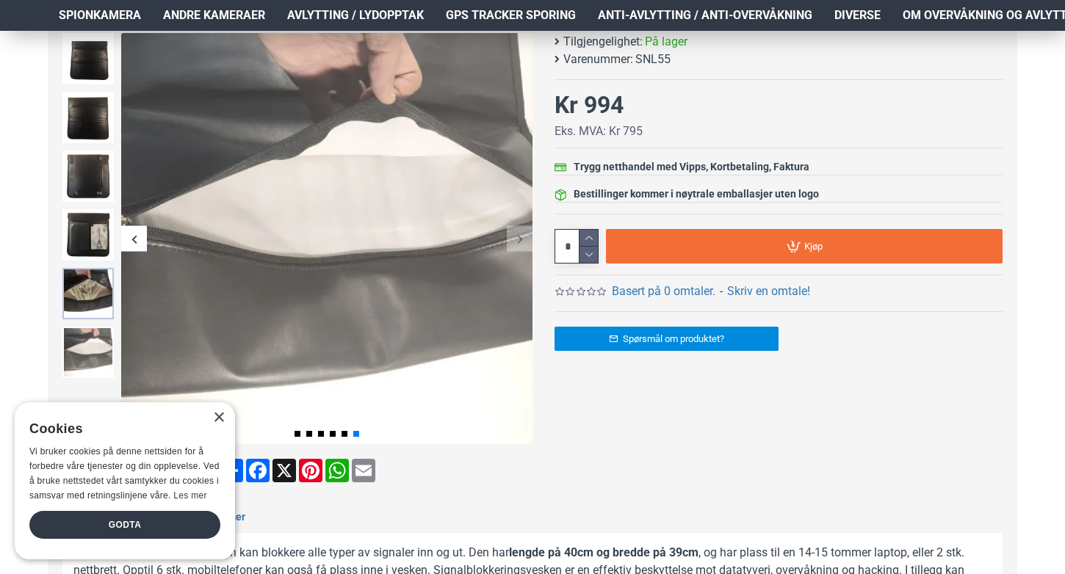
click at [91, 279] on img at bounding box center [87, 293] width 51 height 51
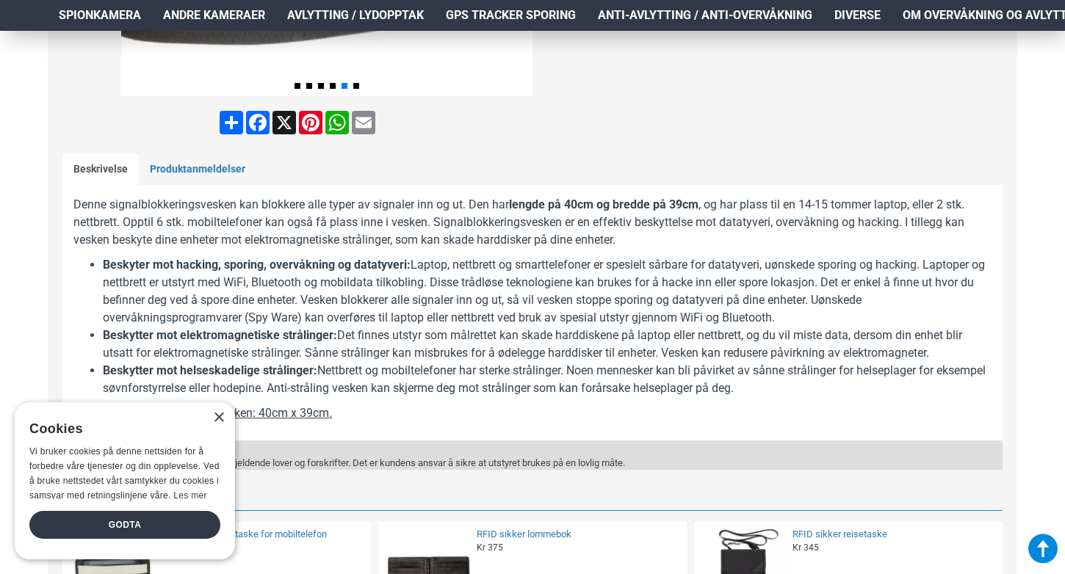
scroll to position [596, 0]
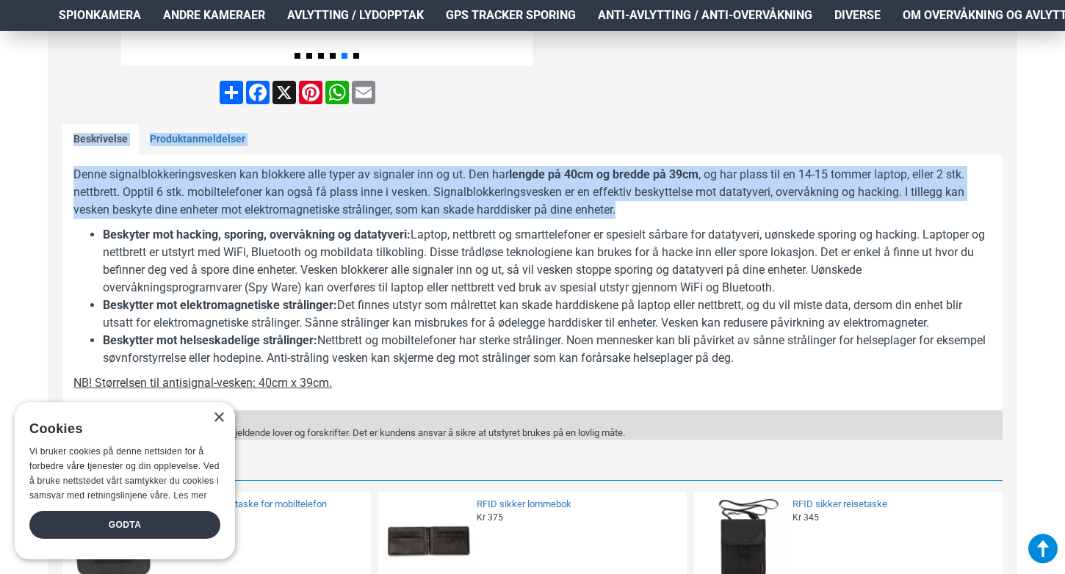
drag, startPoint x: 695, startPoint y: 214, endPoint x: 692, endPoint y: 117, distance: 97.0
click at [692, 117] on div at bounding box center [532, 128] width 969 height 977
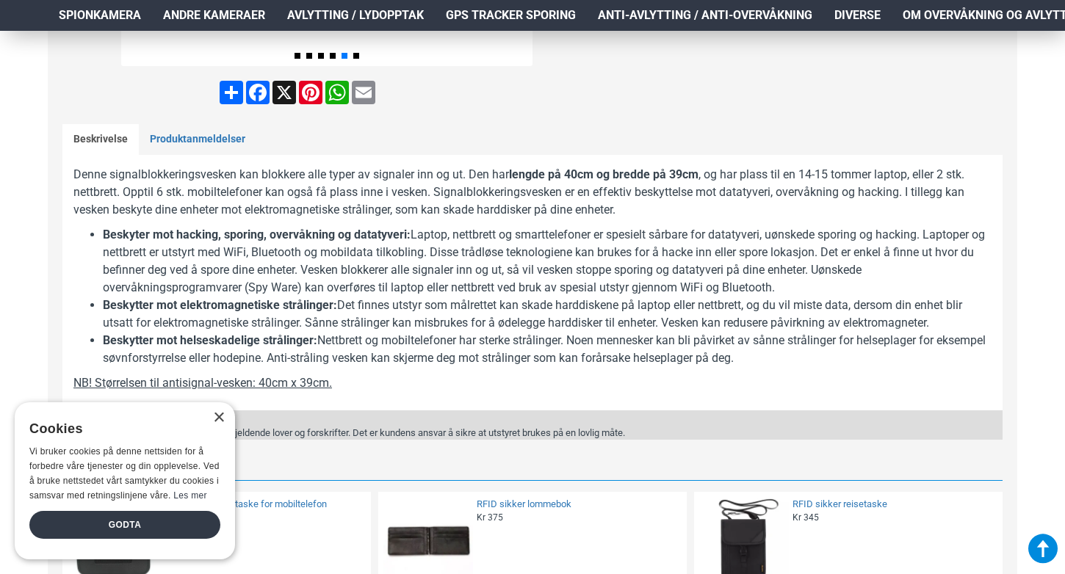
click at [659, 267] on li "Beskyter mot hacking, sporing, overvåkning og datatyveri: Laptop, nettbrett og …" at bounding box center [547, 261] width 888 height 70
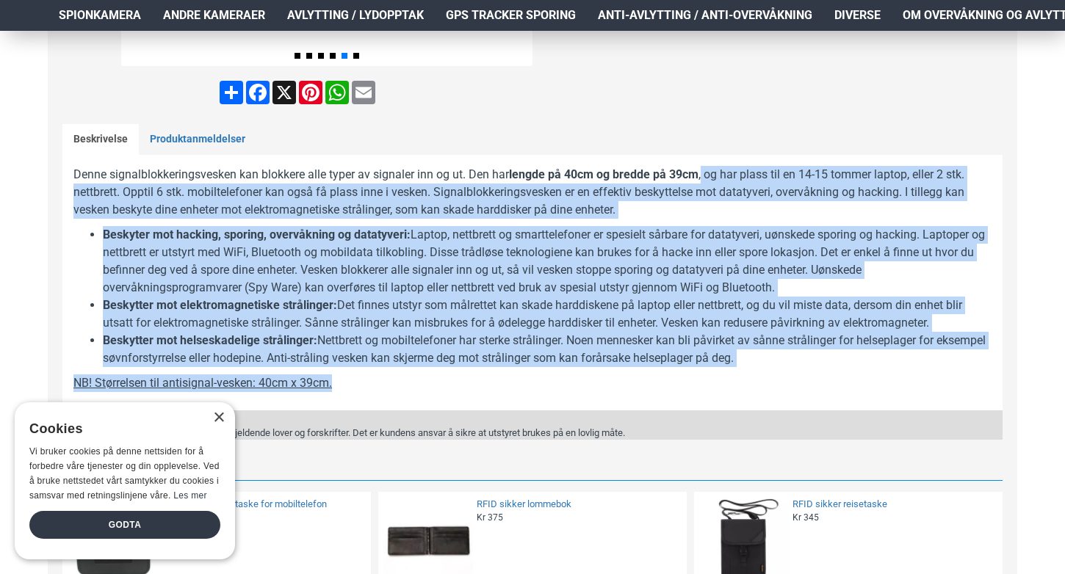
drag, startPoint x: 676, startPoint y: 374, endPoint x: 704, endPoint y: 177, distance: 198.7
click at [704, 177] on div "Denne signalblokkeringsvesken kan blokkere alle typer av signaler inn og ut. De…" at bounding box center [532, 282] width 918 height 233
click at [704, 177] on p "Denne signalblokkeringsvesken kan blokkere alle typer av signaler inn og ut. De…" at bounding box center [532, 192] width 918 height 53
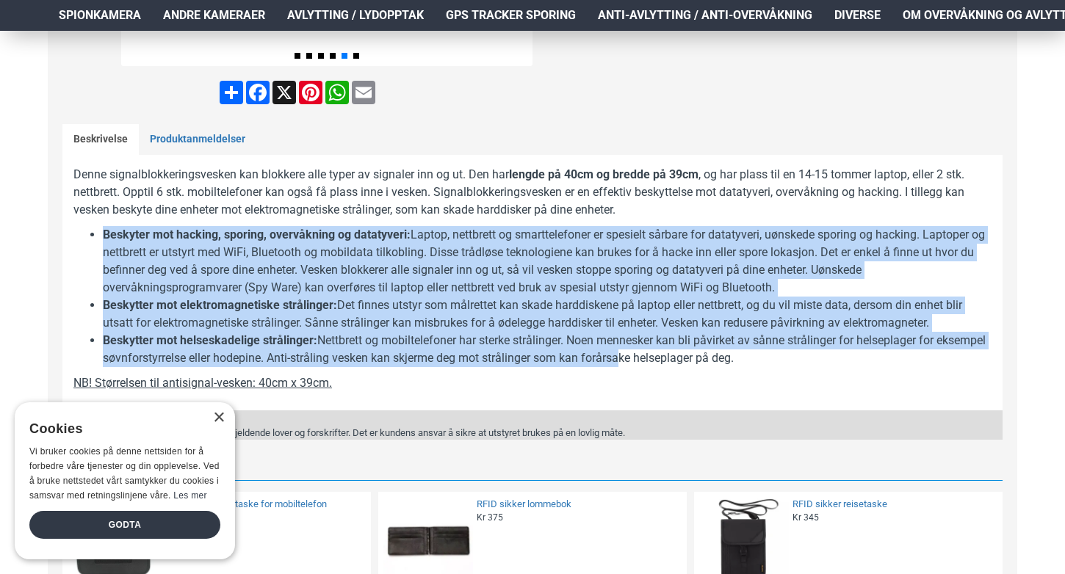
drag, startPoint x: 671, startPoint y: 363, endPoint x: 681, endPoint y: 203, distance: 159.7
click at [681, 203] on div "Denne signalblokkeringsvesken kan blokkere alle typer av signaler inn og ut. De…" at bounding box center [532, 282] width 918 height 233
click at [681, 203] on p "Denne signalblokkeringsvesken kan blokkere alle typer av signaler inn og ut. De…" at bounding box center [532, 192] width 918 height 53
drag, startPoint x: 681, startPoint y: 203, endPoint x: 716, endPoint y: 370, distance: 170.2
click at [716, 370] on div "Denne signalblokkeringsvesken kan blokkere alle typer av signaler inn og ut. De…" at bounding box center [532, 282] width 918 height 233
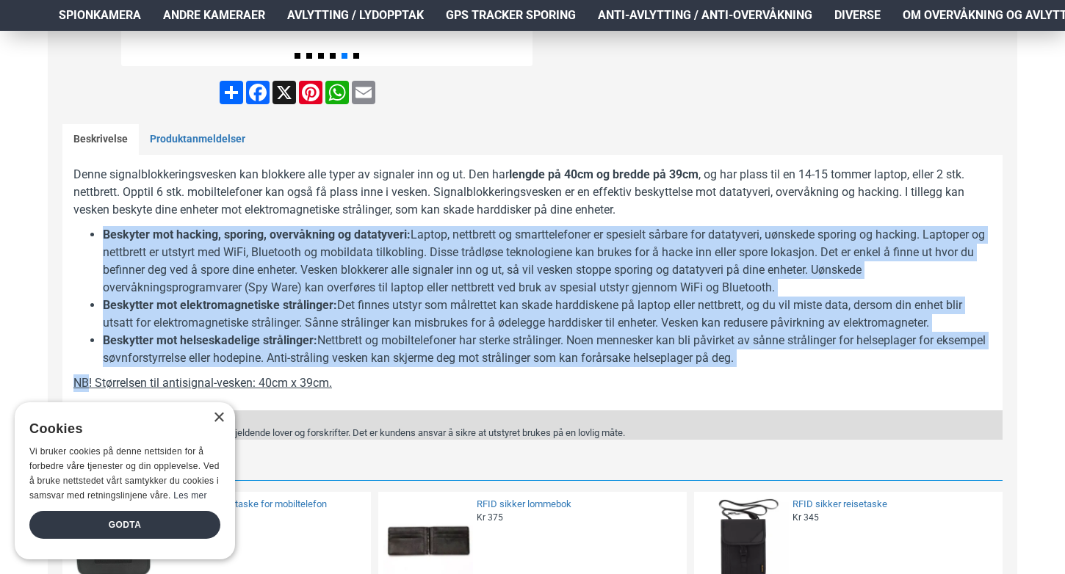
click at [842, 367] on div "Denne signalblokkeringsvesken kan blokkere alle typer av signaler inn og ut. De…" at bounding box center [532, 282] width 918 height 233
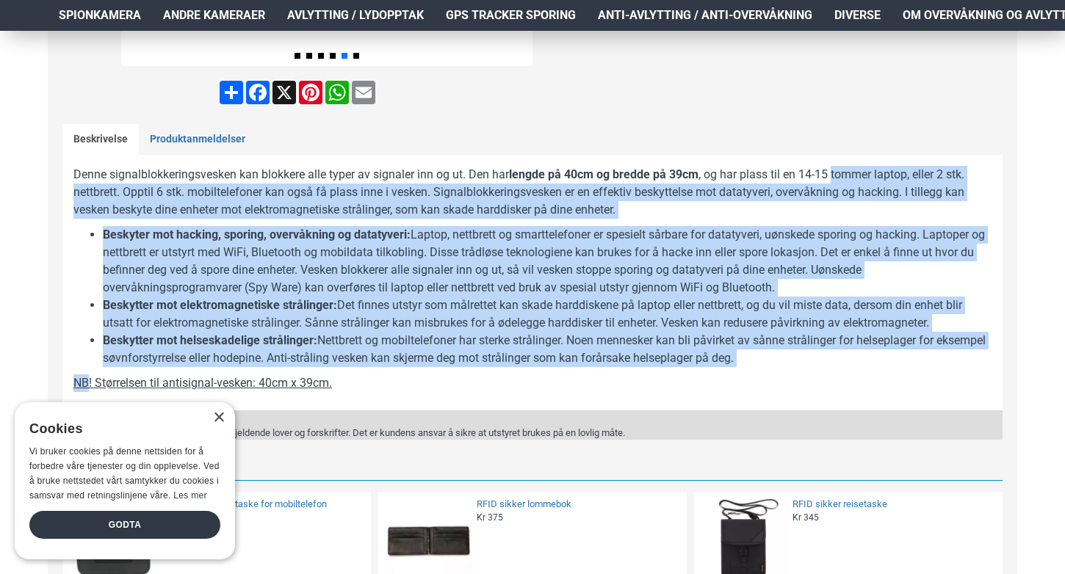
drag, startPoint x: 842, startPoint y: 367, endPoint x: 844, endPoint y: 175, distance: 192.4
click at [844, 175] on div "Denne signalblokkeringsvesken kan blokkere alle typer av signaler inn og ut. De…" at bounding box center [532, 282] width 918 height 233
click at [844, 175] on p "Denne signalblokkeringsvesken kan blokkere alle typer av signaler inn og ut. De…" at bounding box center [532, 192] width 918 height 53
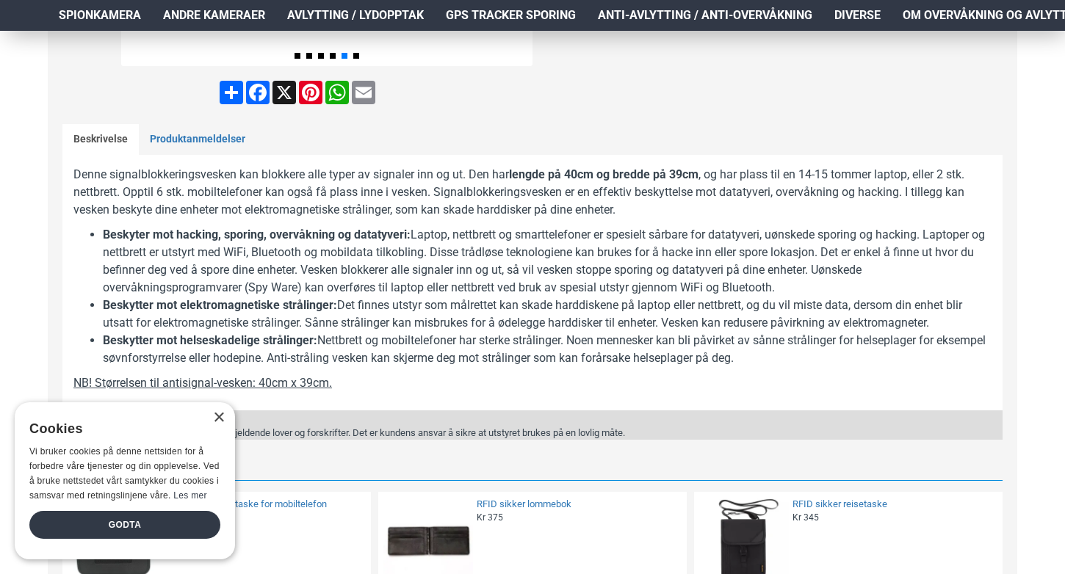
drag, startPoint x: 793, startPoint y: 178, endPoint x: 803, endPoint y: 360, distance: 181.6
click at [803, 360] on div "Denne signalblokkeringsvesken kan blokkere alle typer av signaler inn og ut. De…" at bounding box center [532, 282] width 918 height 233
click at [803, 360] on li "Beskytter mot helseskadelige strålinger: Nettbrett og mobiltelefoner har sterke…" at bounding box center [547, 349] width 888 height 35
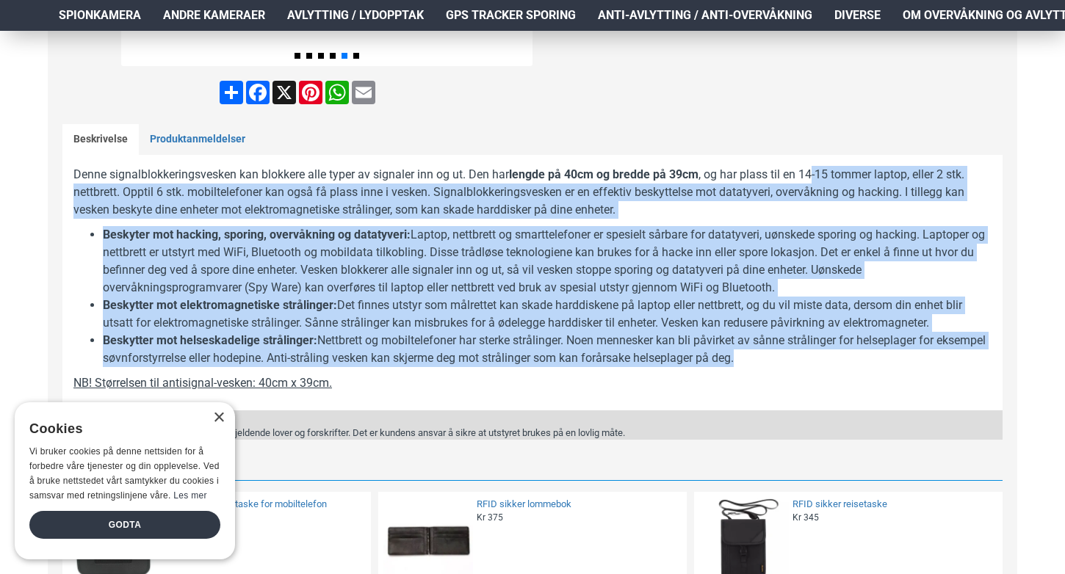
drag, startPoint x: 803, startPoint y: 360, endPoint x: 816, endPoint y: 167, distance: 192.9
click at [816, 167] on div "Denne signalblokkeringsvesken kan blokkere alle typer av signaler inn og ut. De…" at bounding box center [532, 282] width 918 height 233
click at [787, 202] on p "Denne signalblokkeringsvesken kan blokkere alle typer av signaler inn og ut. De…" at bounding box center [532, 192] width 918 height 53
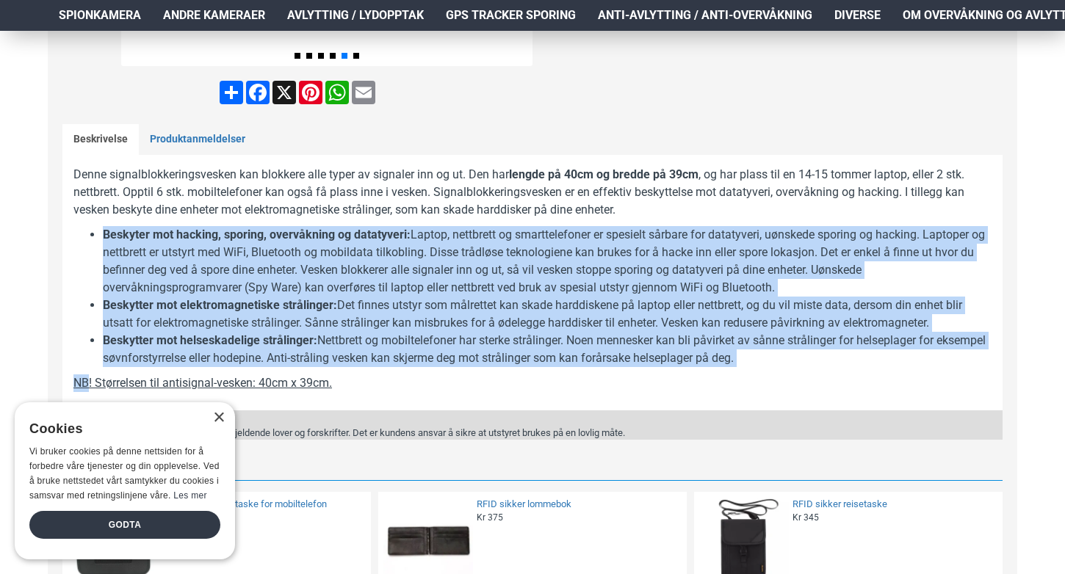
drag, startPoint x: 787, startPoint y: 202, endPoint x: 788, endPoint y: 369, distance: 167.4
click at [788, 369] on div "Denne signalblokkeringsvesken kan blokkere alle typer av signaler inn og ut. De…" at bounding box center [532, 282] width 918 height 233
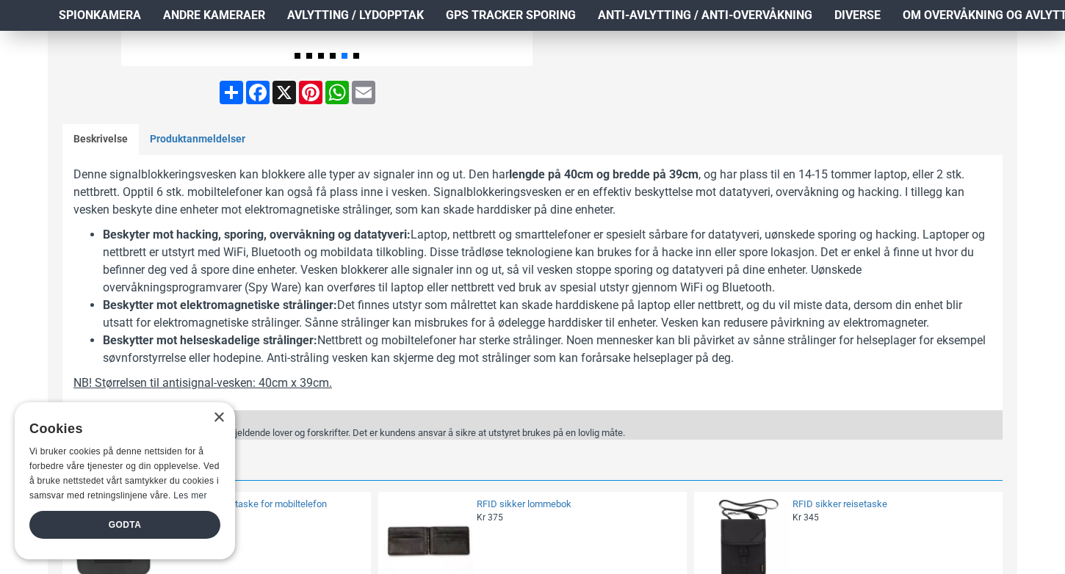
drag, startPoint x: 792, startPoint y: 363, endPoint x: 807, endPoint y: 220, distance: 143.2
click at [807, 220] on div "Denne signalblokkeringsvesken kan blokkere alle typer av signaler inn og ut. De…" at bounding box center [532, 282] width 918 height 233
drag, startPoint x: 807, startPoint y: 220, endPoint x: 808, endPoint y: 365, distance: 144.6
click at [808, 365] on div "Denne signalblokkeringsvesken kan blokkere alle typer av signaler inn og ut. De…" at bounding box center [532, 282] width 918 height 233
click at [808, 365] on li "Beskytter mot helseskadelige strålinger: Nettbrett og mobiltelefoner har sterke…" at bounding box center [547, 349] width 888 height 35
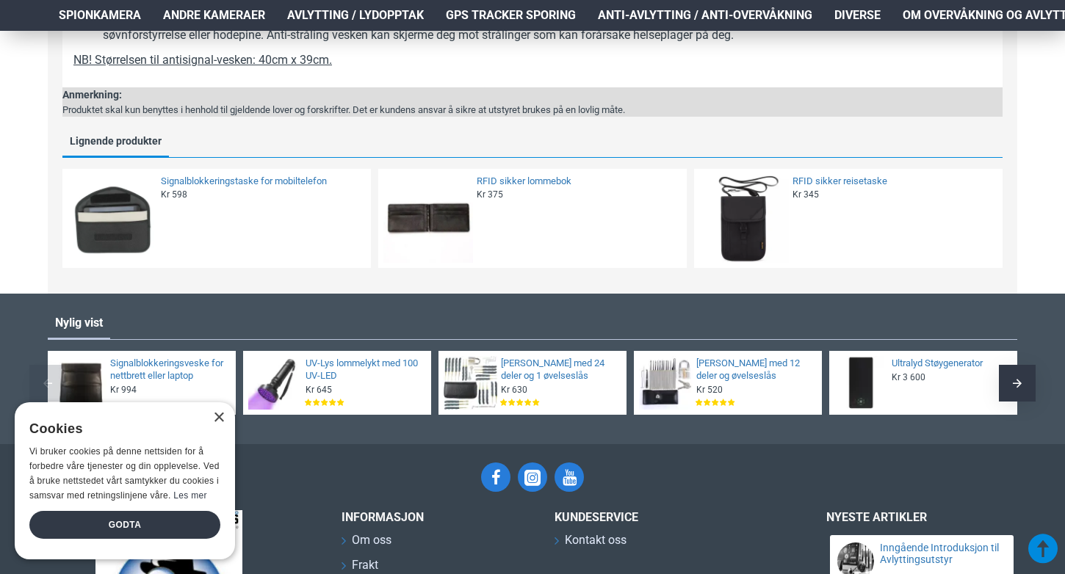
scroll to position [921, 0]
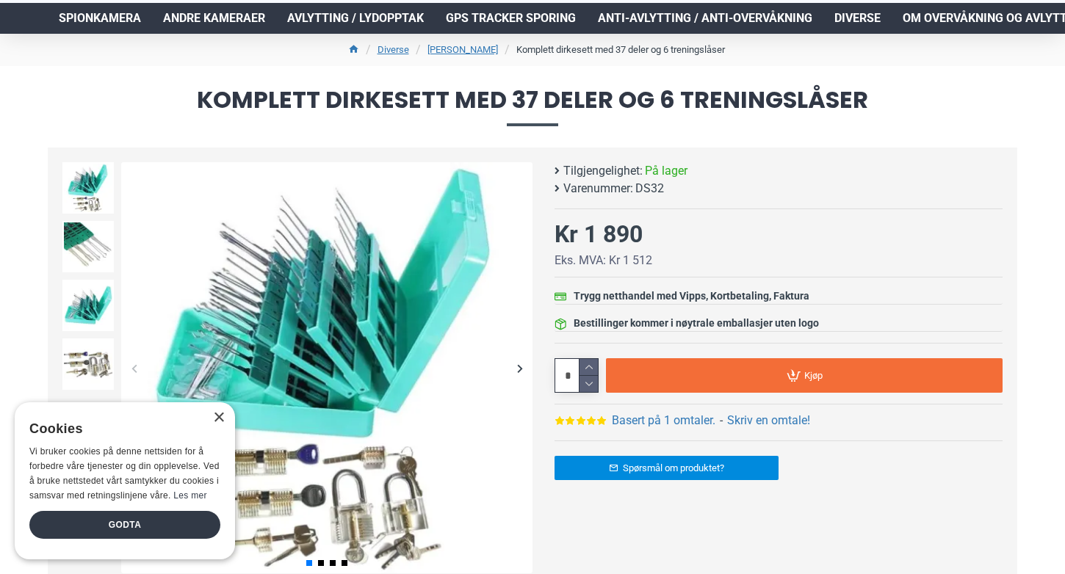
scroll to position [141, 0]
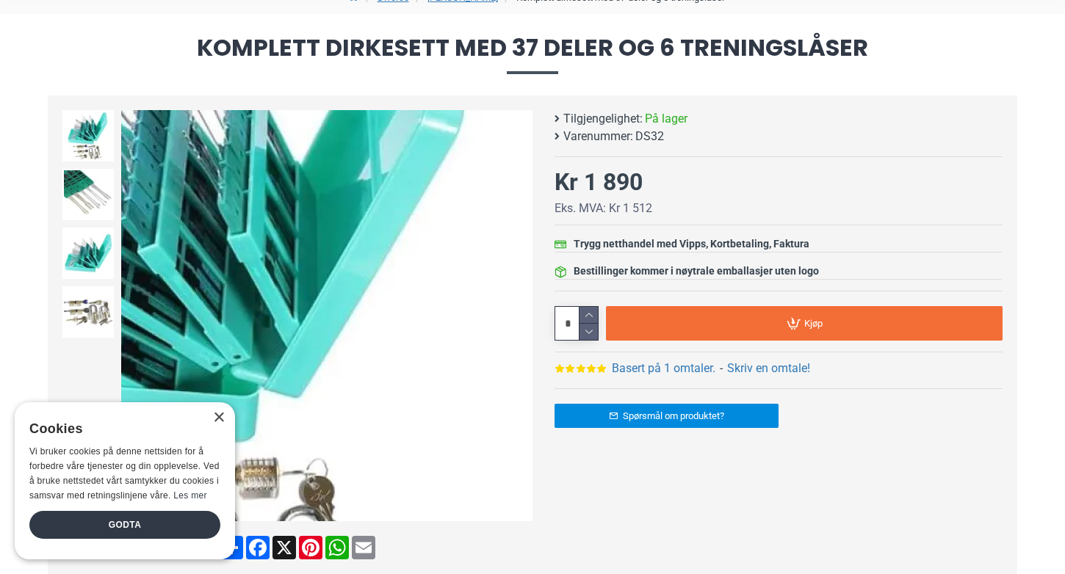
click at [521, 314] on div "Next slide" at bounding box center [520, 316] width 26 height 26
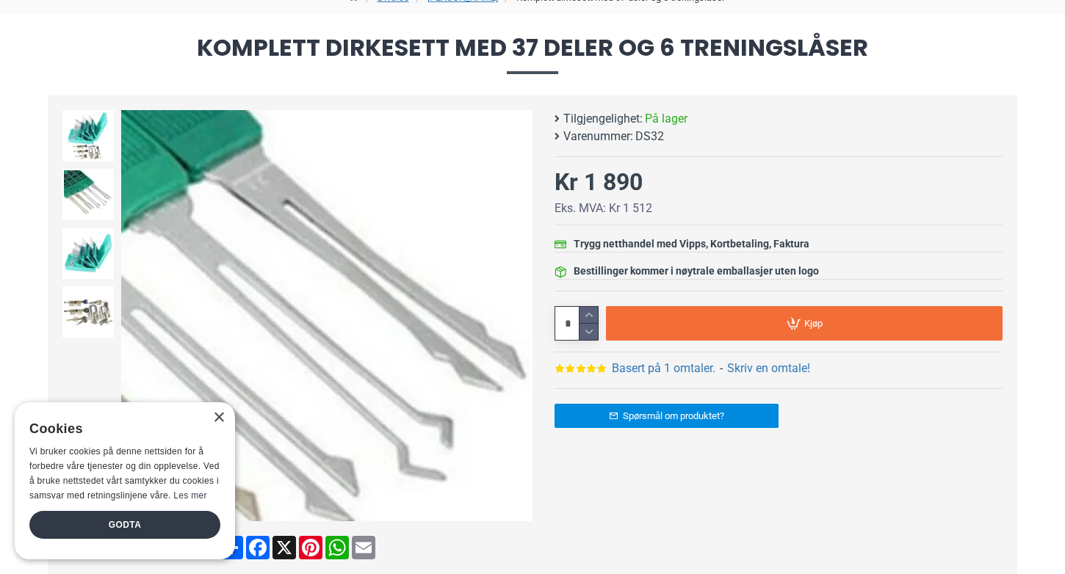
click at [518, 318] on div "Next slide" at bounding box center [520, 316] width 26 height 26
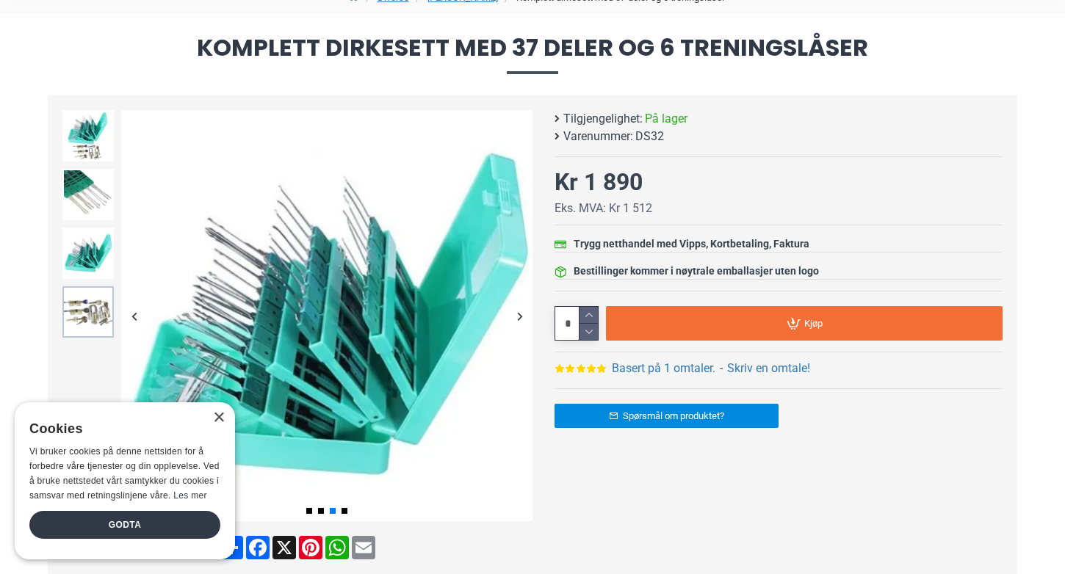
click at [113, 318] on img at bounding box center [87, 311] width 51 height 51
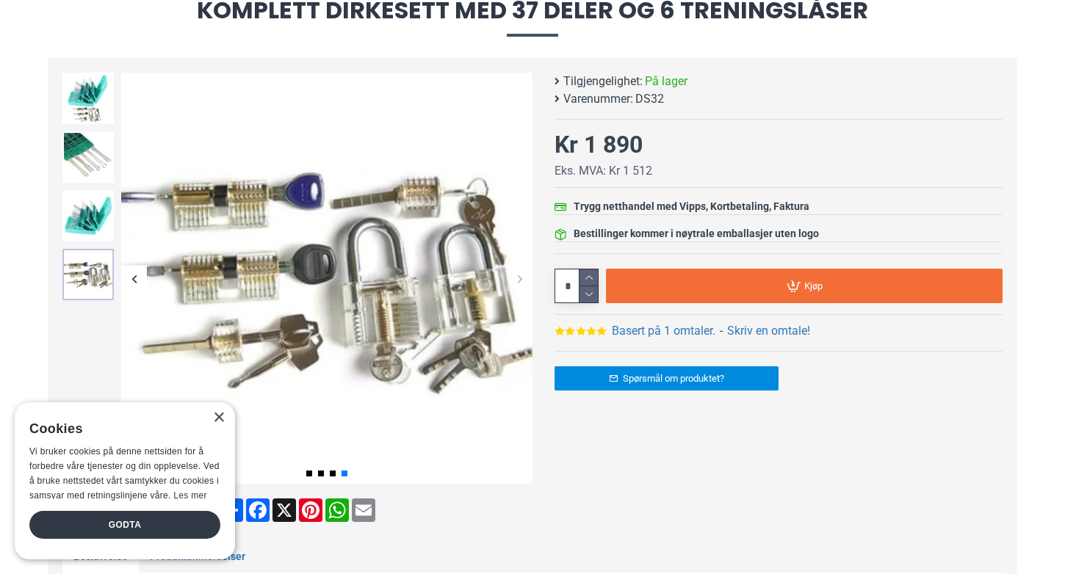
scroll to position [190, 0]
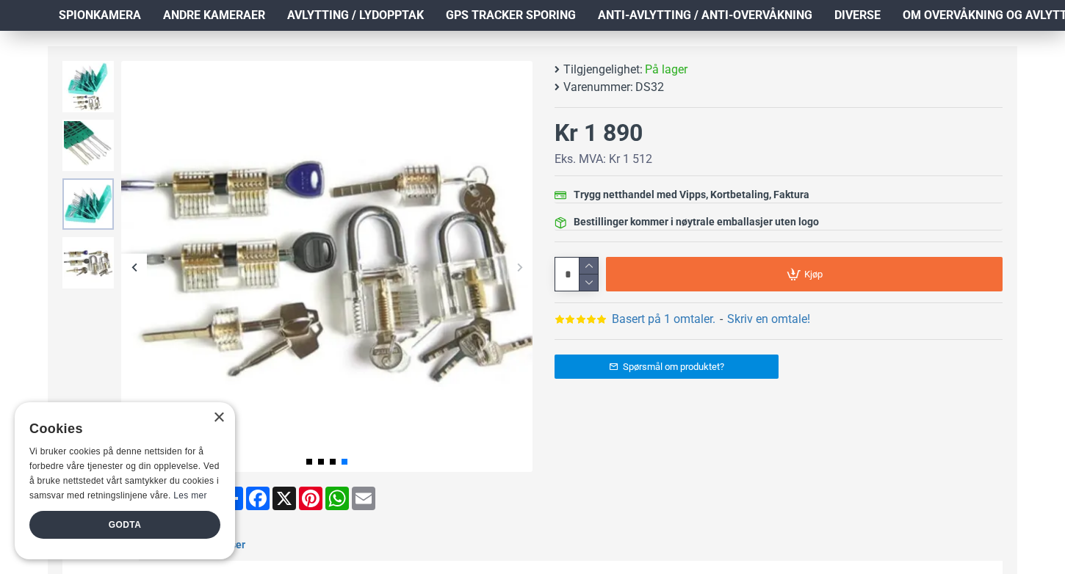
click at [73, 190] on img at bounding box center [87, 203] width 51 height 51
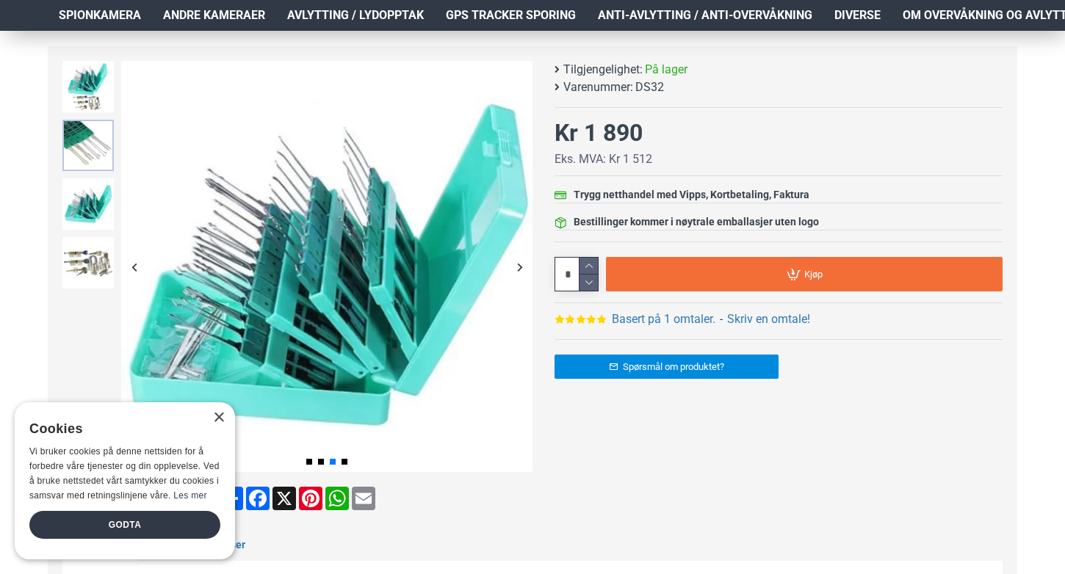
click at [69, 142] on img at bounding box center [87, 145] width 51 height 51
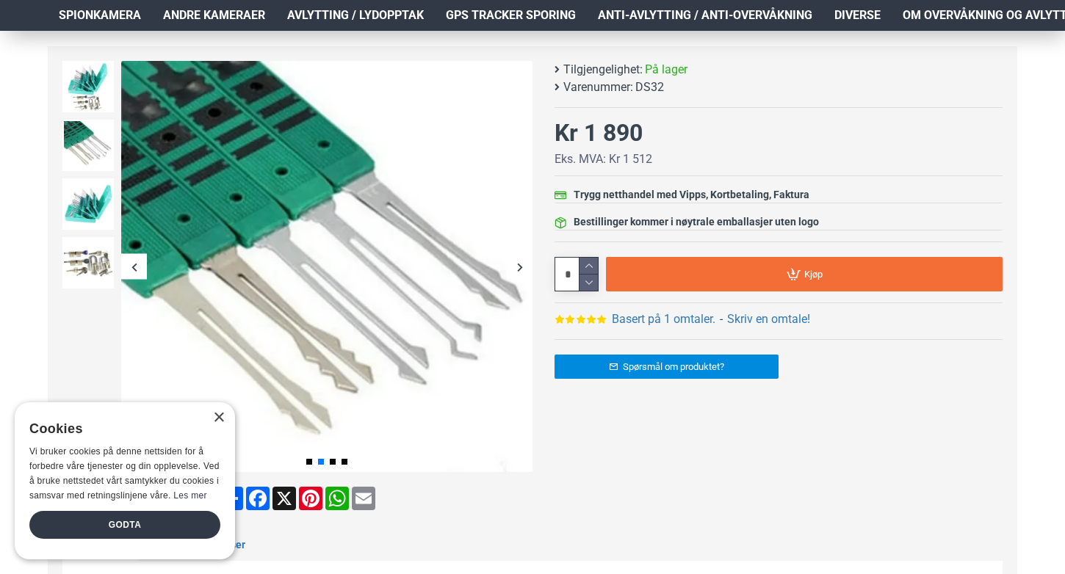
click at [74, 113] on div at bounding box center [88, 86] width 59 height 59
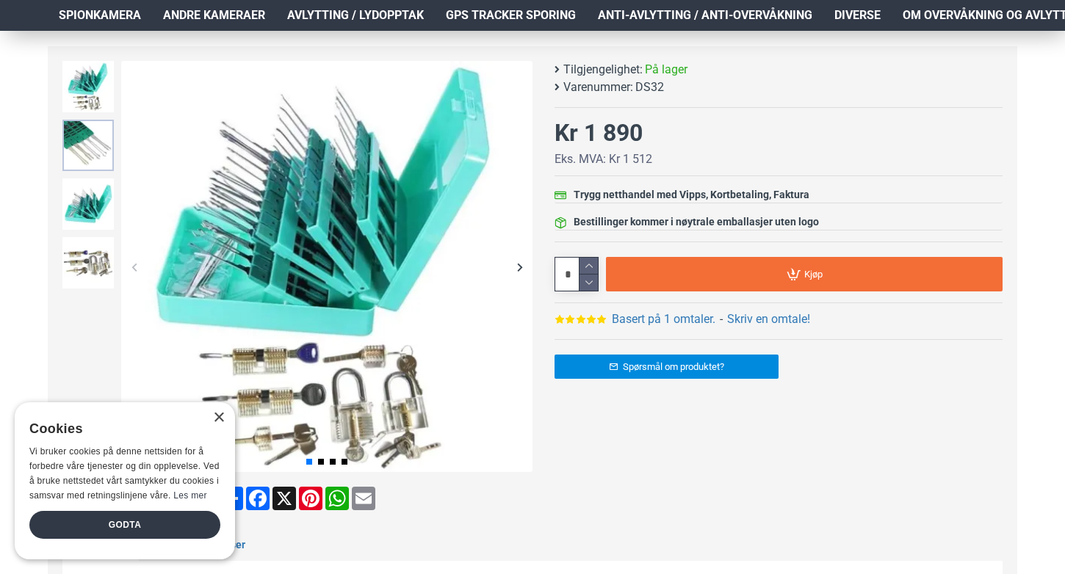
click at [81, 167] on img at bounding box center [87, 145] width 51 height 51
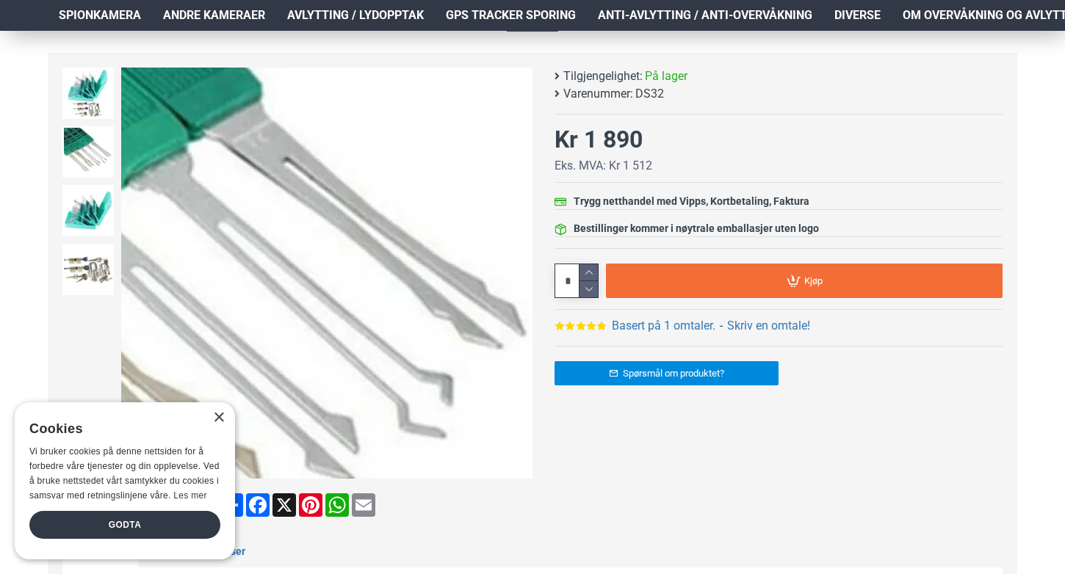
scroll to position [198, 0]
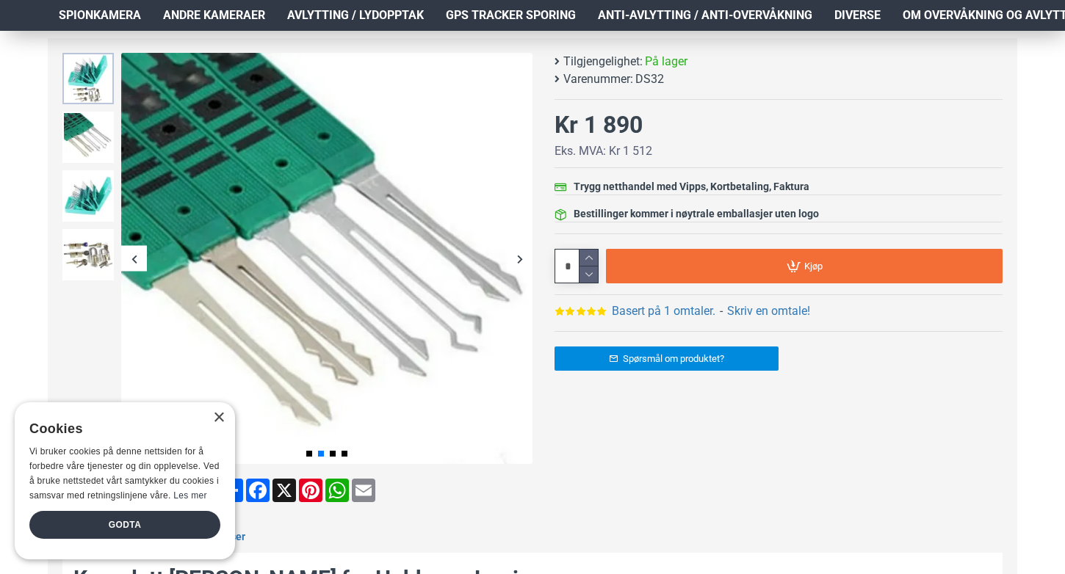
click at [79, 78] on img at bounding box center [87, 78] width 51 height 51
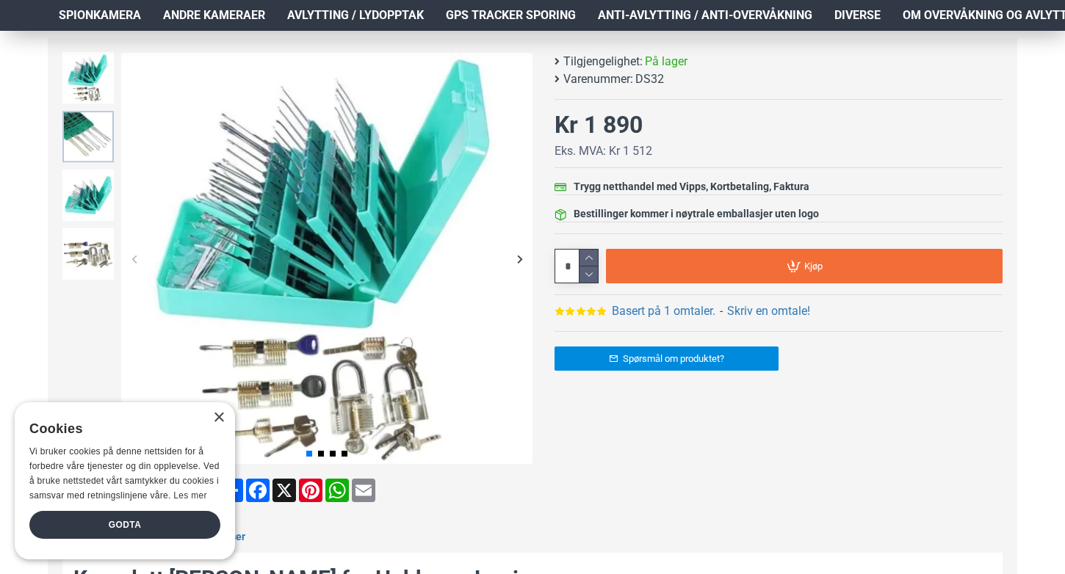
click at [81, 122] on img at bounding box center [87, 136] width 51 height 51
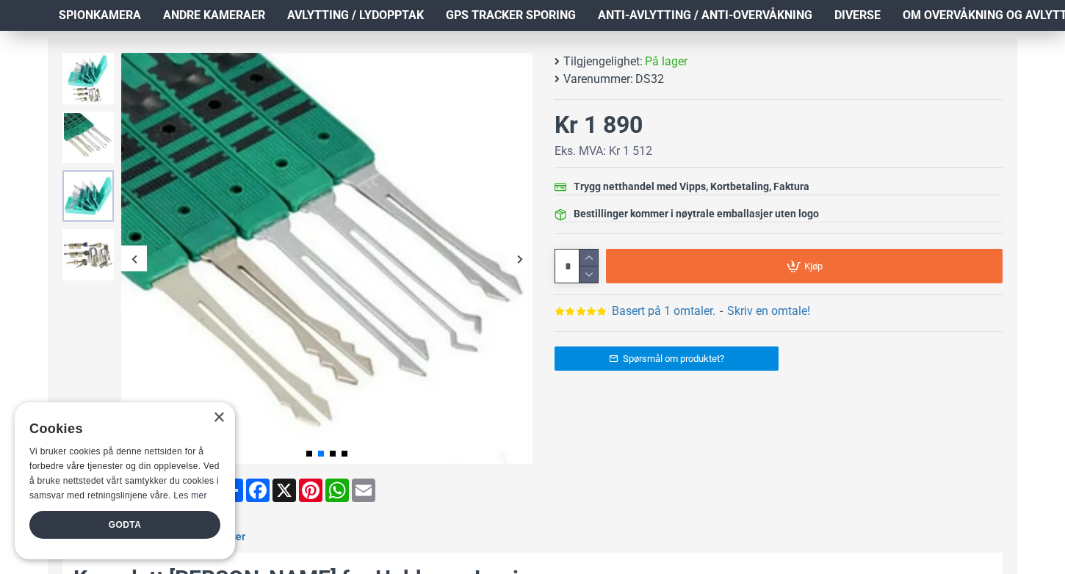
click at [87, 174] on img at bounding box center [87, 195] width 51 height 51
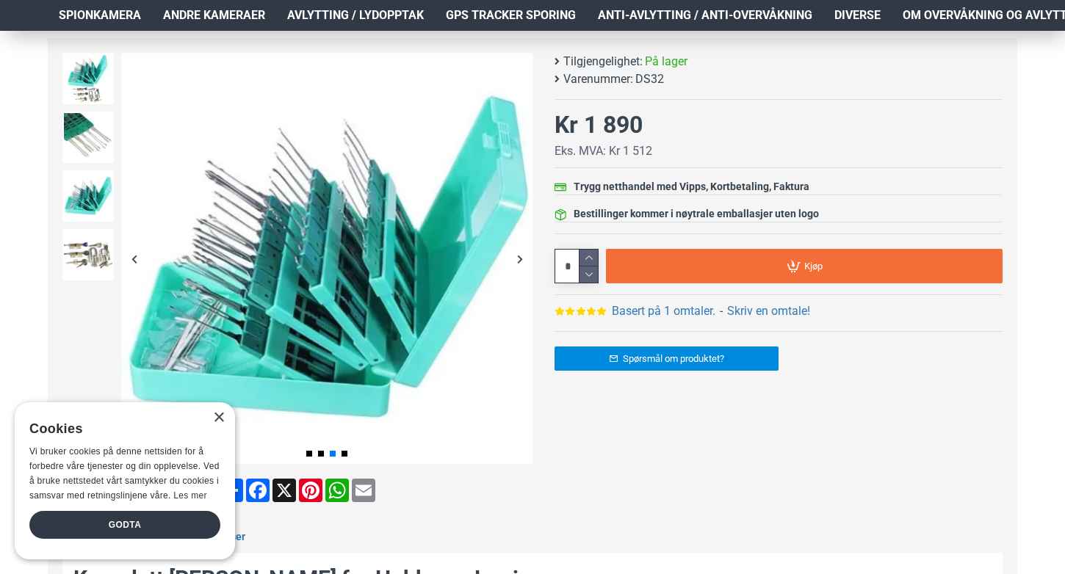
scroll to position [153, 0]
